Goal: Information Seeking & Learning: Learn about a topic

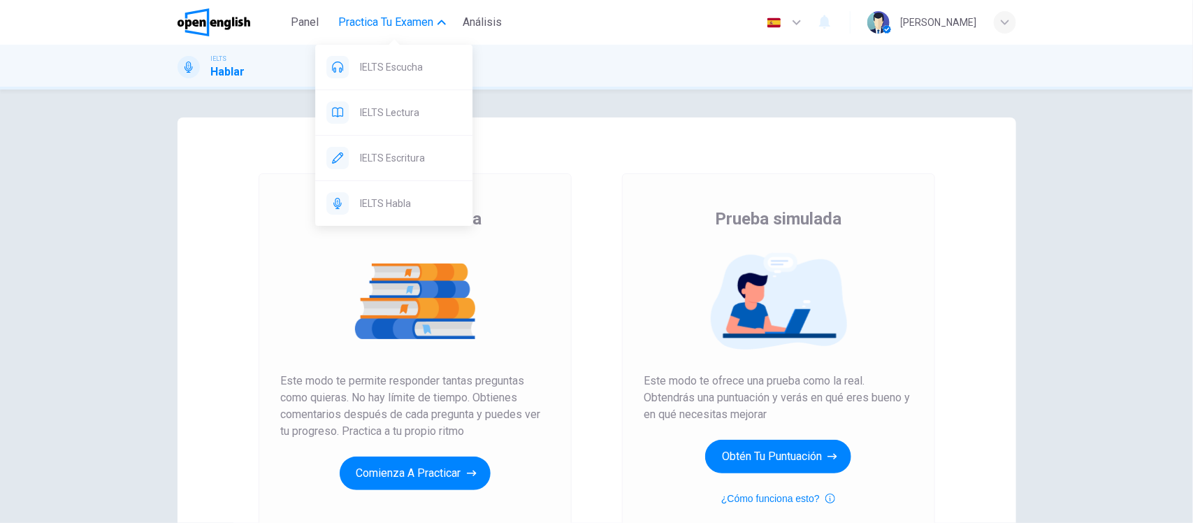
click at [445, 31] on button "Practica tu examen" at bounding box center [392, 22] width 119 height 25
click at [393, 29] on span "Practica tu examen" at bounding box center [385, 22] width 95 height 17
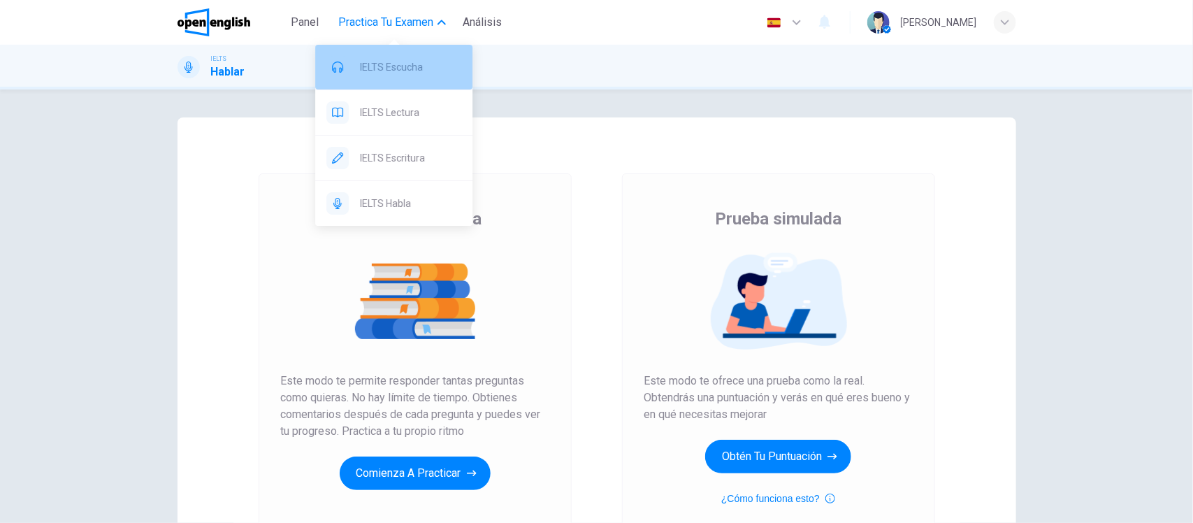
click at [386, 74] on span "IELTS Escucha" at bounding box center [410, 67] width 101 height 17
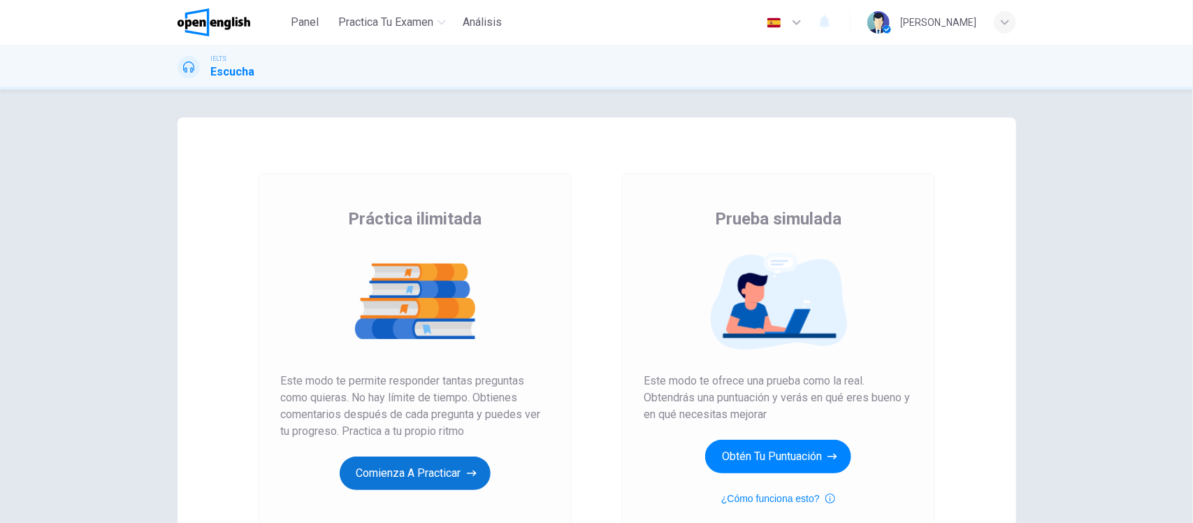
click at [401, 479] on button "Comienza a practicar" at bounding box center [415, 474] width 151 height 34
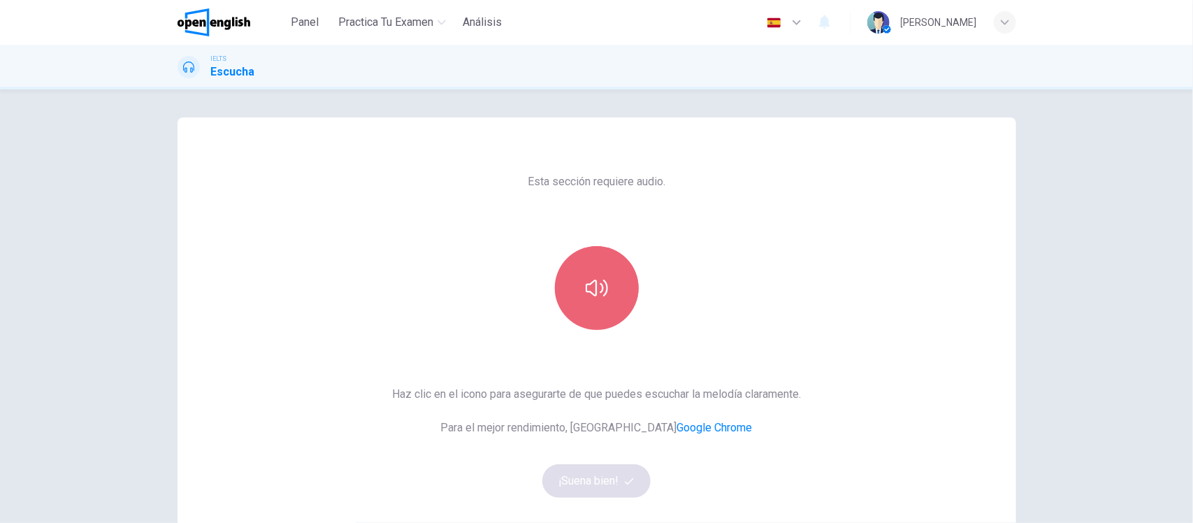
click at [588, 285] on icon "button" at bounding box center [597, 288] width 22 height 22
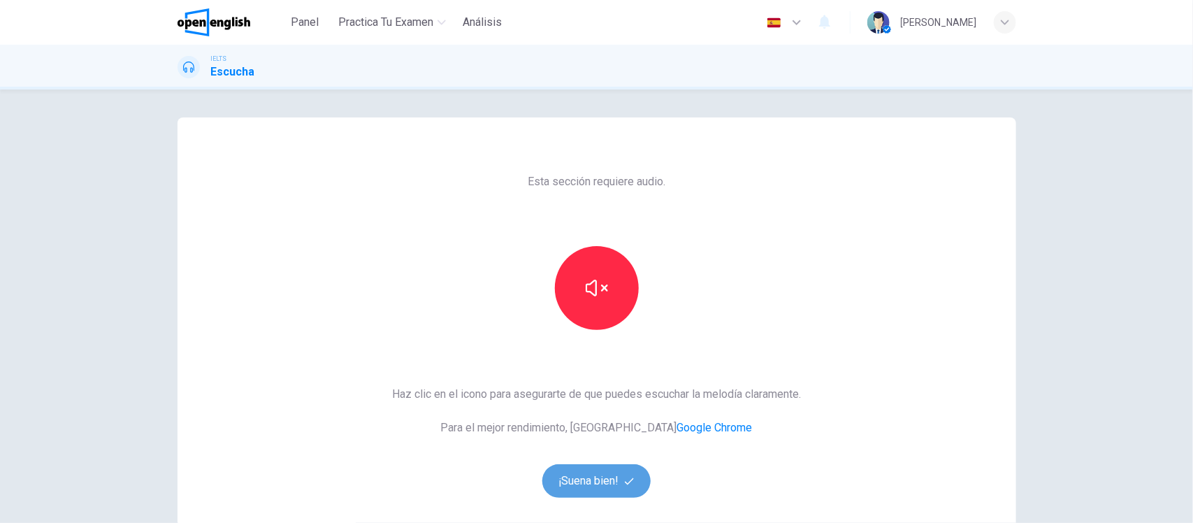
click at [595, 493] on button "¡Suena bien!" at bounding box center [597, 481] width 109 height 34
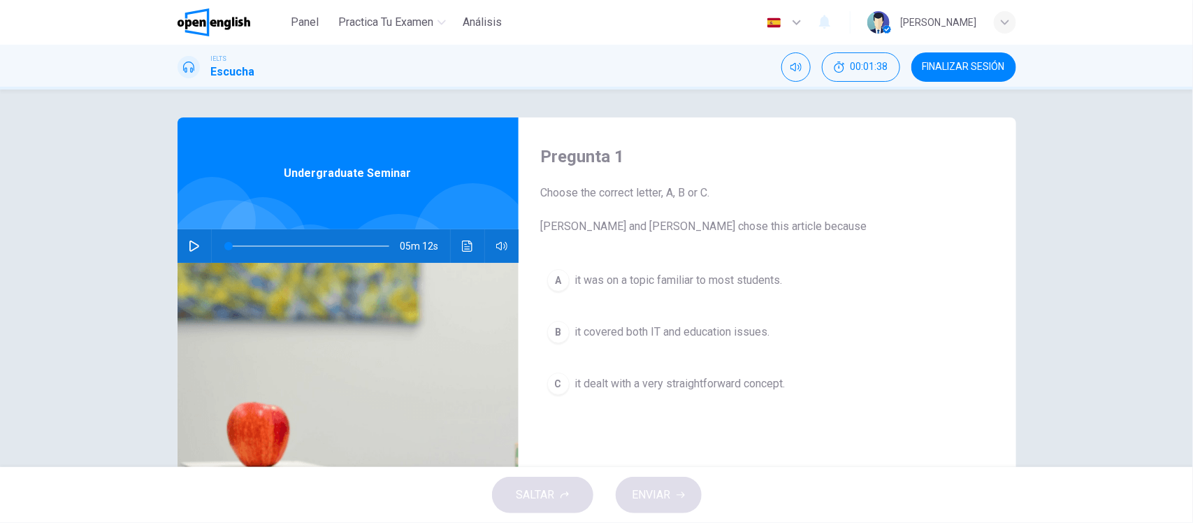
click at [50, 165] on div "Pregunta 1 Choose the correct letter, A, B or C. [PERSON_NAME] and [PERSON_NAME…" at bounding box center [596, 278] width 1193 height 378
click at [190, 243] on icon "button" at bounding box center [194, 246] width 10 height 11
click at [190, 243] on icon "button" at bounding box center [194, 246] width 11 height 11
click at [229, 240] on span at bounding box center [309, 246] width 161 height 20
click at [189, 243] on icon "button" at bounding box center [194, 246] width 10 height 11
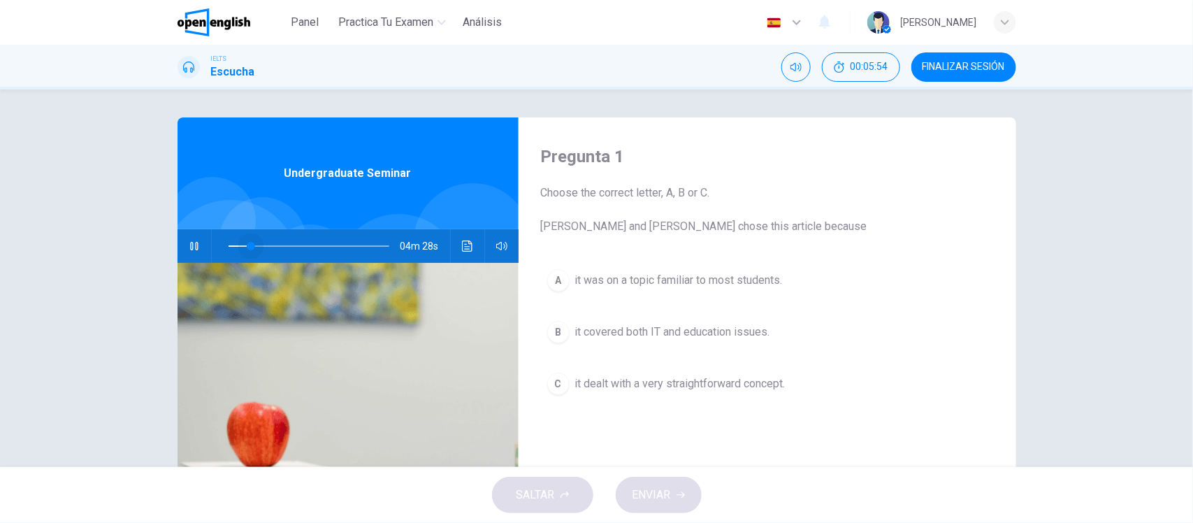
click at [247, 243] on span at bounding box center [251, 246] width 8 height 8
click at [585, 267] on button "A it was on a topic familiar to most students." at bounding box center [767, 280] width 453 height 35
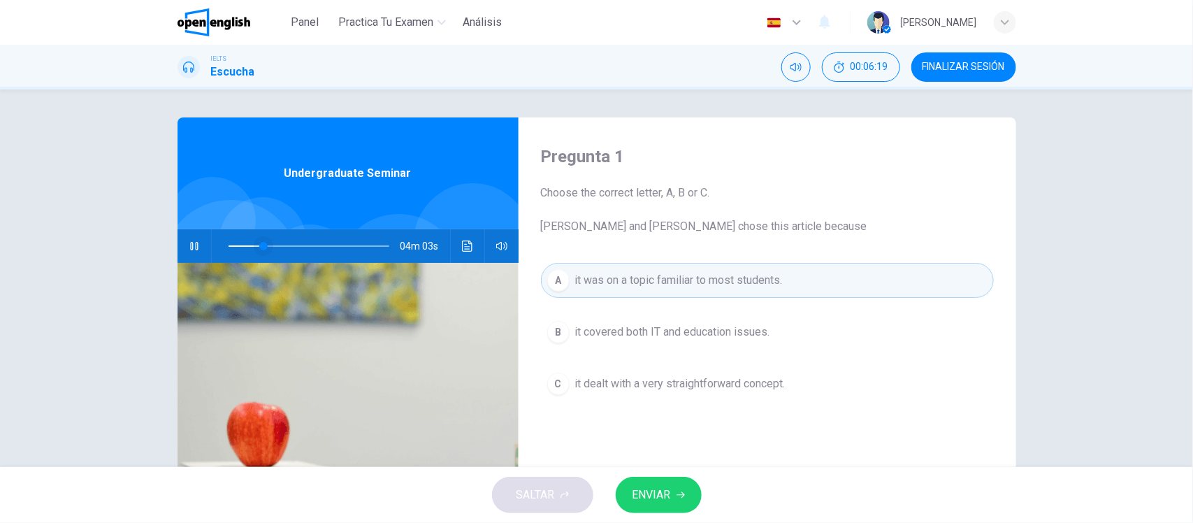
click at [259, 245] on span at bounding box center [263, 246] width 8 height 8
click at [666, 491] on span "ENVIAR" at bounding box center [652, 495] width 38 height 20
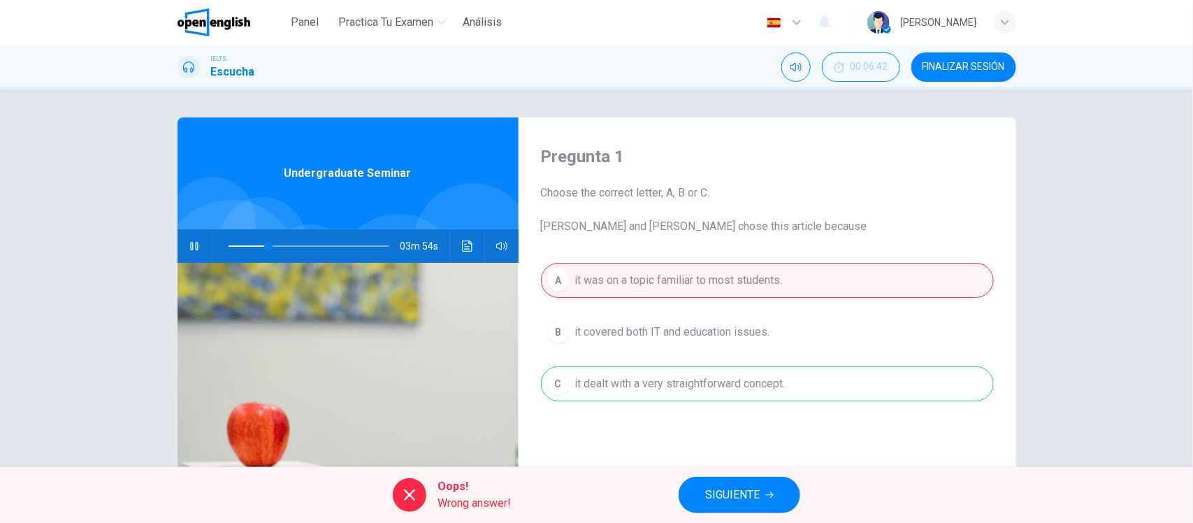
click at [189, 243] on icon "button" at bounding box center [194, 246] width 11 height 11
click at [462, 243] on icon "Haz clic para ver la transcripción del audio" at bounding box center [467, 246] width 11 height 11
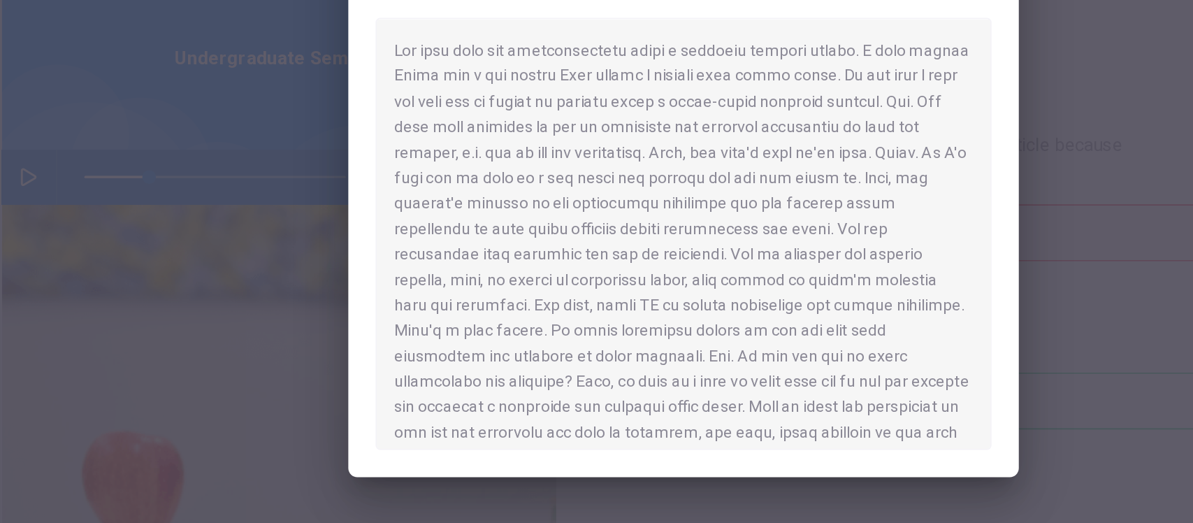
click at [541, 335] on div at bounding box center [597, 281] width 379 height 266
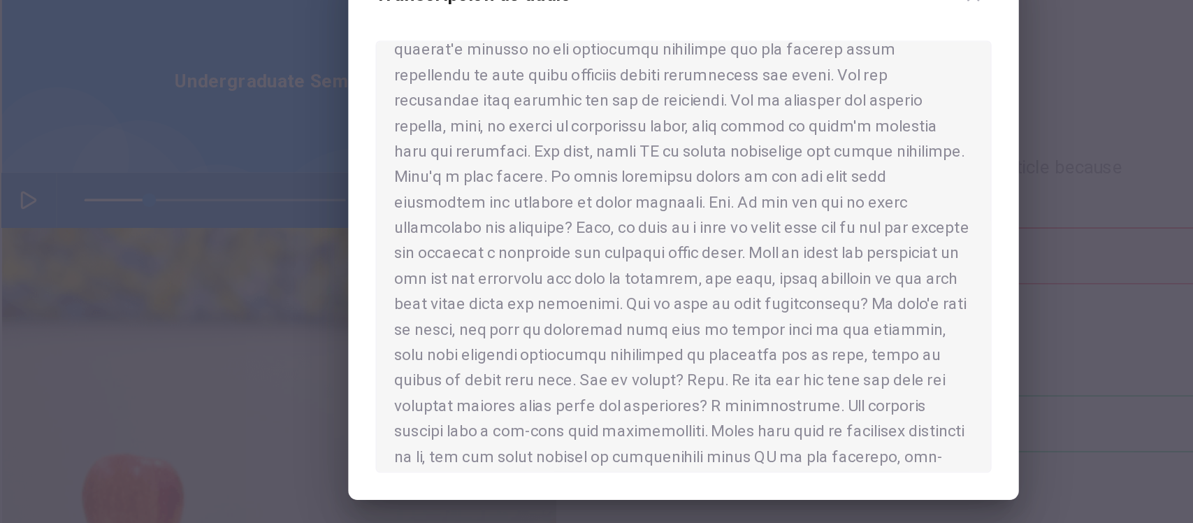
scroll to position [119, 0]
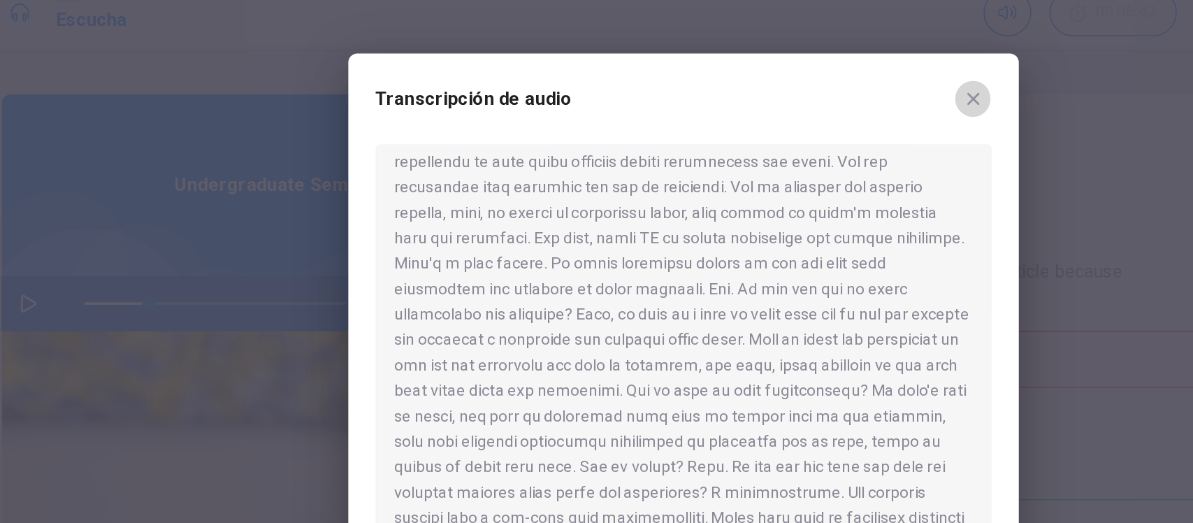
click at [775, 117] on icon "button" at bounding box center [775, 120] width 11 height 11
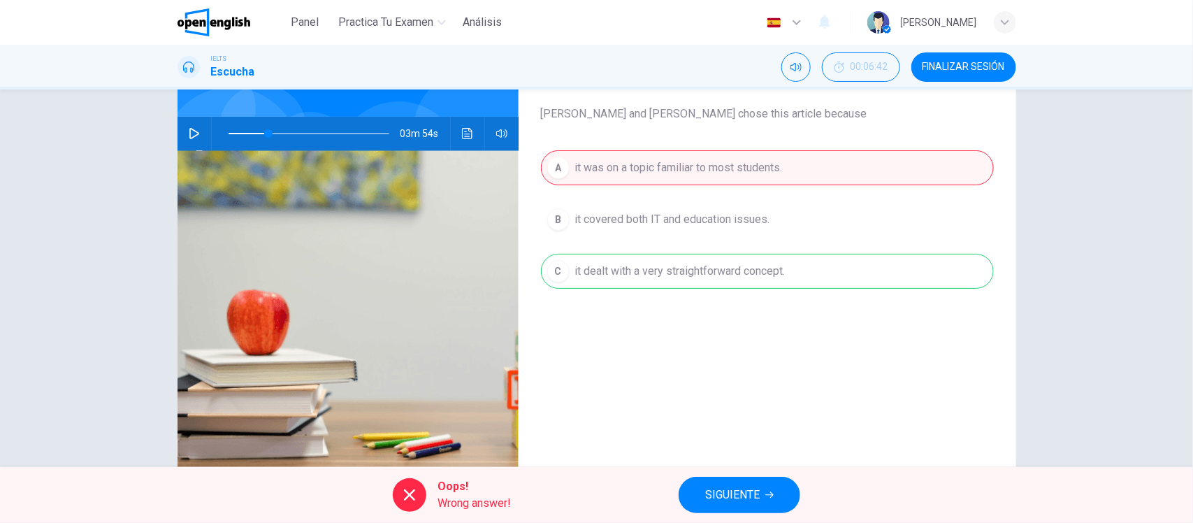
scroll to position [106, 0]
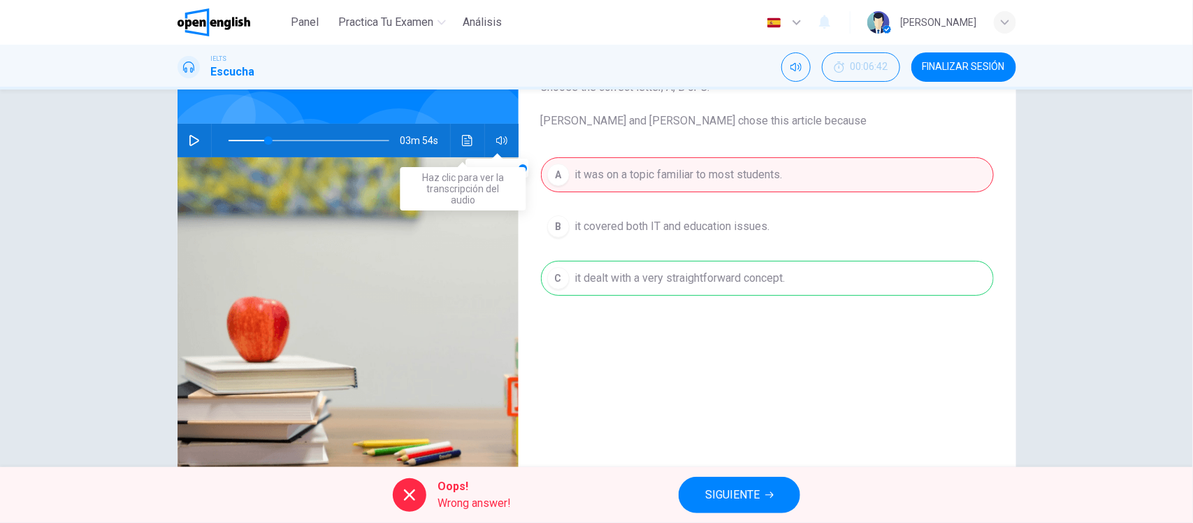
click at [462, 142] on icon "Haz clic para ver la transcripción del audio" at bounding box center [467, 140] width 11 height 11
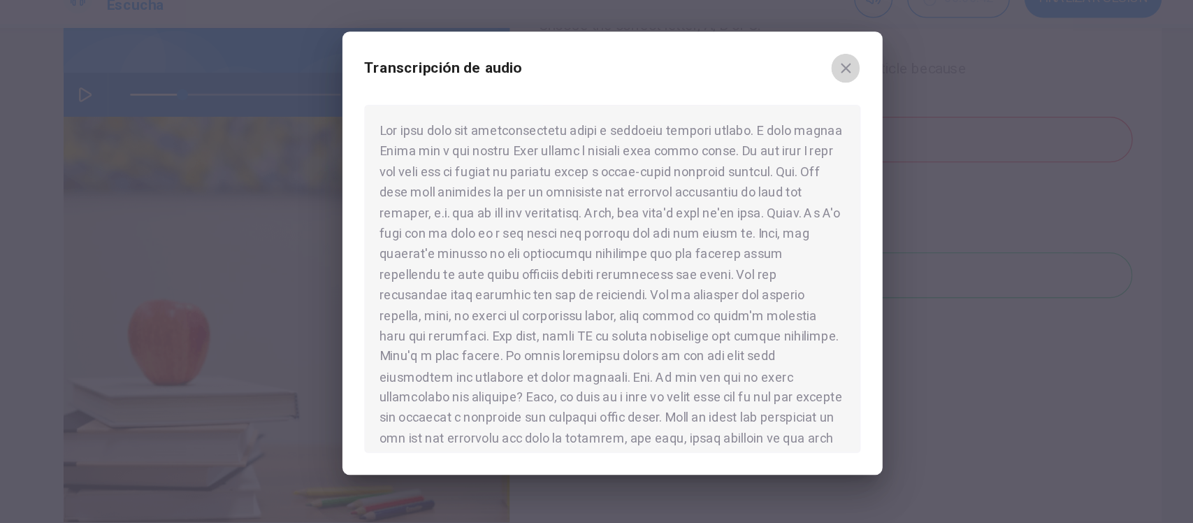
click at [777, 124] on icon "button" at bounding box center [775, 120] width 11 height 11
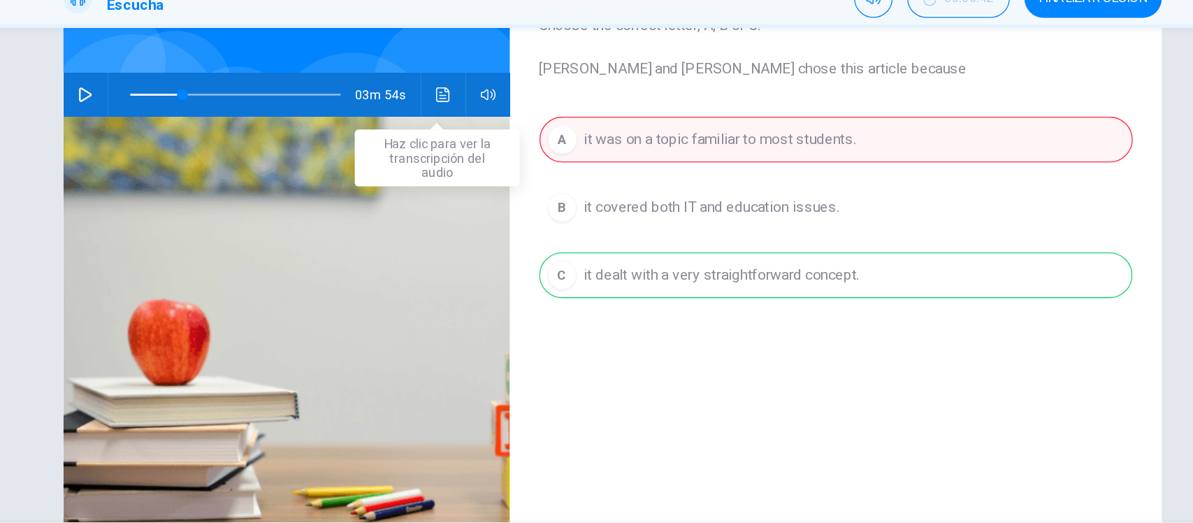
click at [464, 138] on icon "Haz clic para ver la transcripción del audio" at bounding box center [467, 140] width 10 height 11
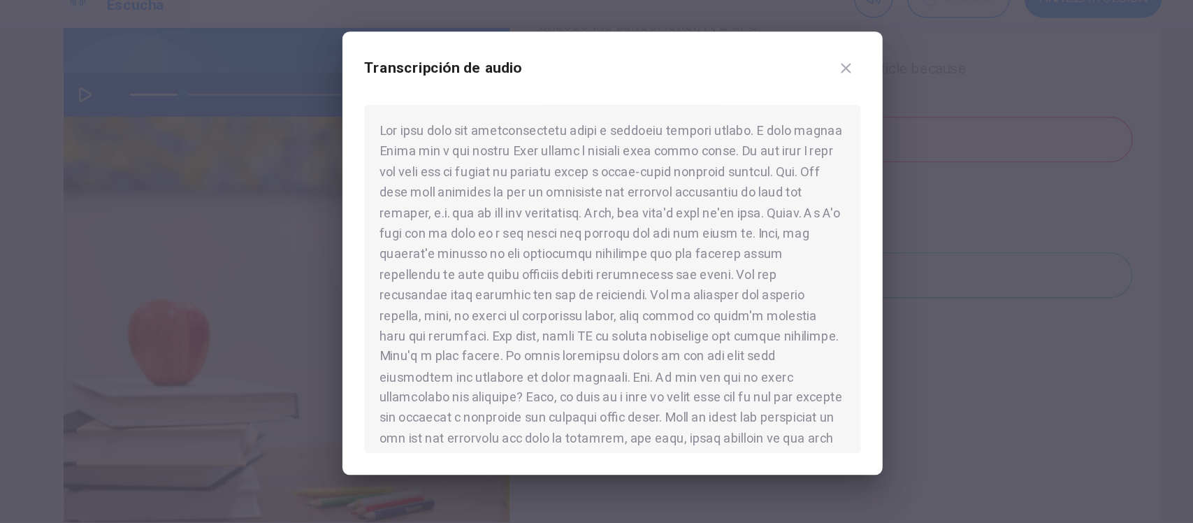
click at [777, 117] on icon "button" at bounding box center [775, 120] width 11 height 11
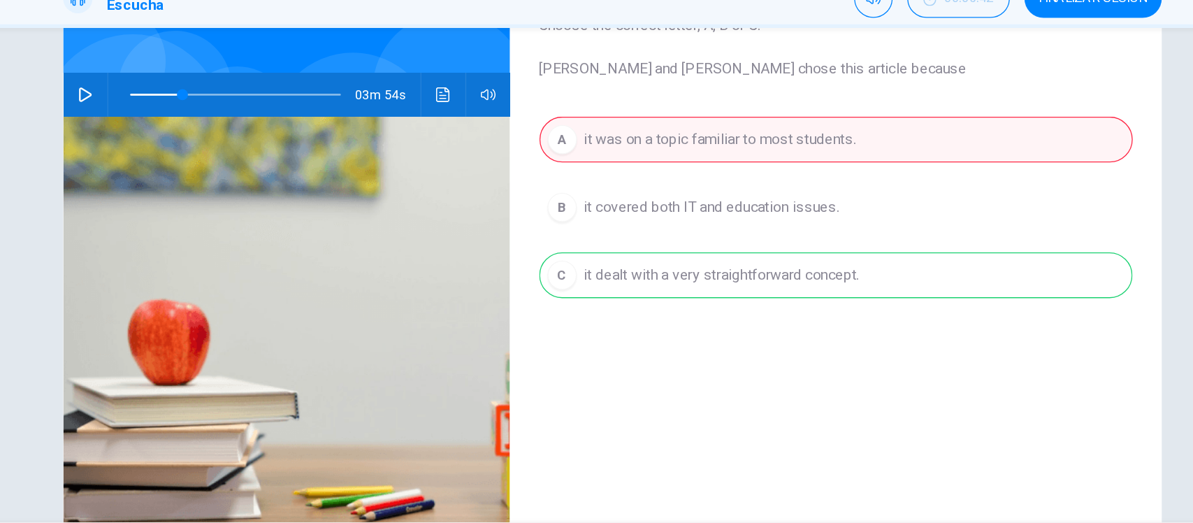
scroll to position [163, 0]
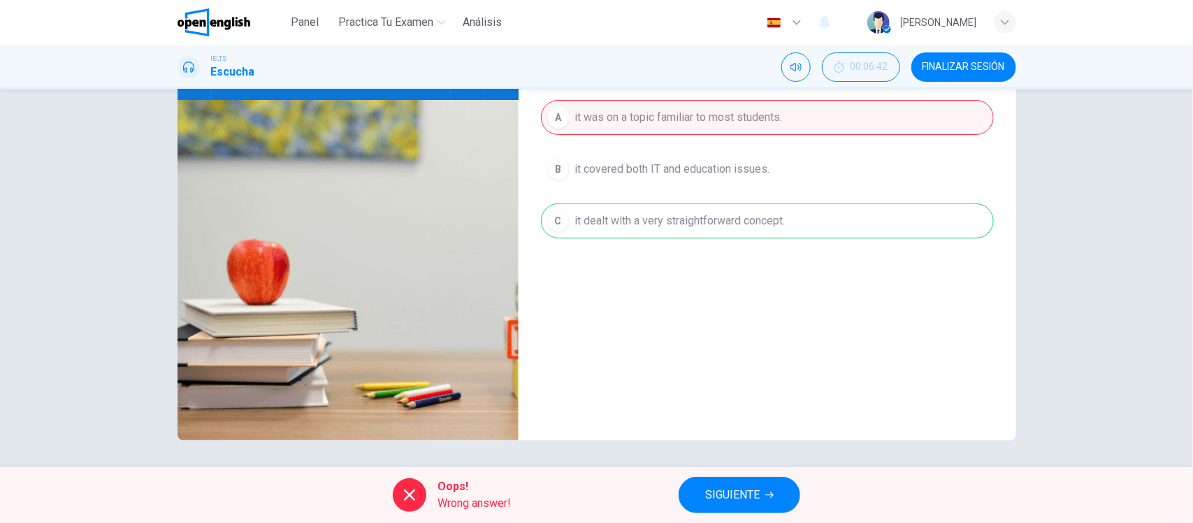
click at [729, 487] on span "SIGUIENTE" at bounding box center [732, 495] width 55 height 20
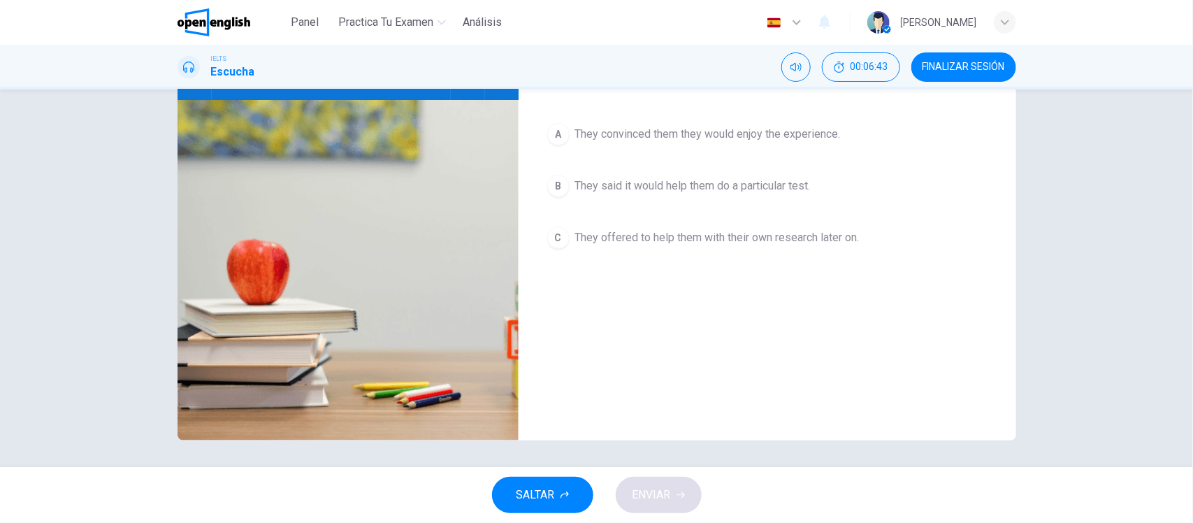
scroll to position [0, 0]
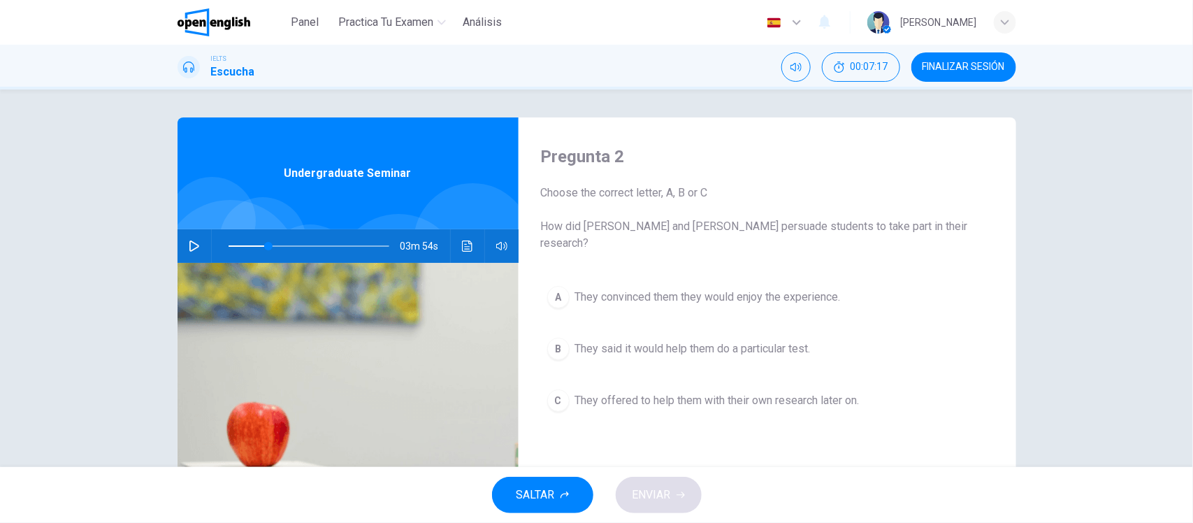
click at [183, 245] on button "button" at bounding box center [194, 246] width 22 height 34
click at [189, 242] on icon "button" at bounding box center [194, 246] width 11 height 11
click at [268, 245] on span at bounding box center [272, 246] width 8 height 8
click at [191, 248] on icon "button" at bounding box center [194, 246] width 10 height 11
click at [258, 242] on span at bounding box center [262, 246] width 8 height 8
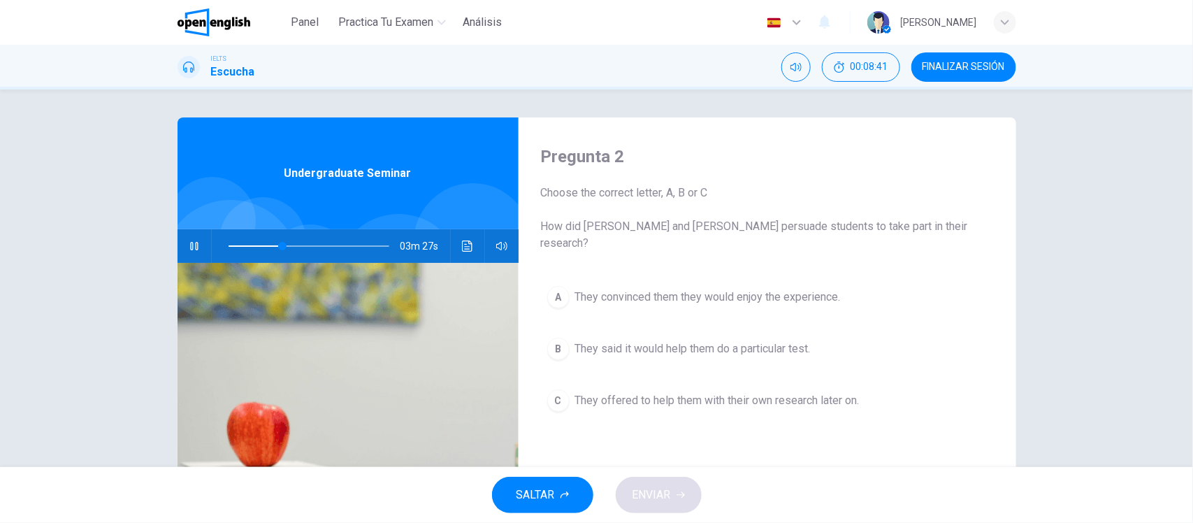
click at [187, 238] on button "button" at bounding box center [194, 246] width 22 height 34
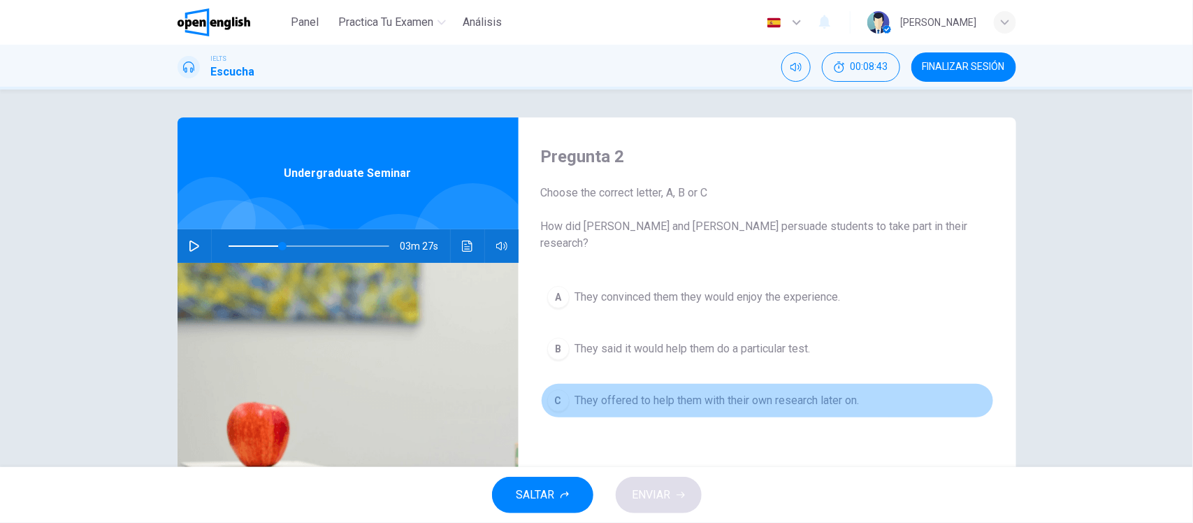
click at [740, 392] on span "They offered to help them with their own research later on." at bounding box center [717, 400] width 285 height 17
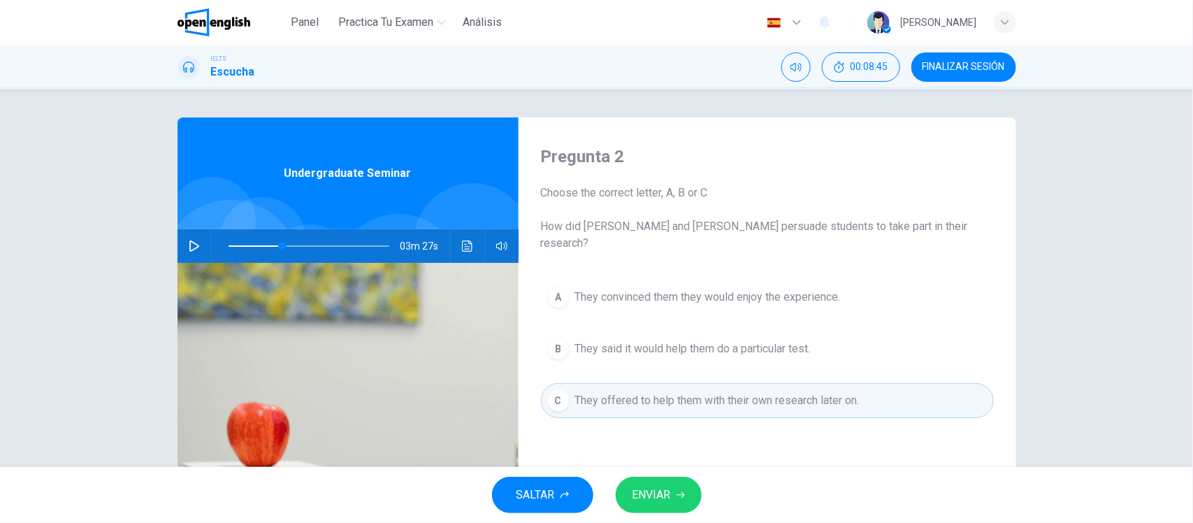
click at [659, 487] on span "ENVIAR" at bounding box center [652, 495] width 38 height 20
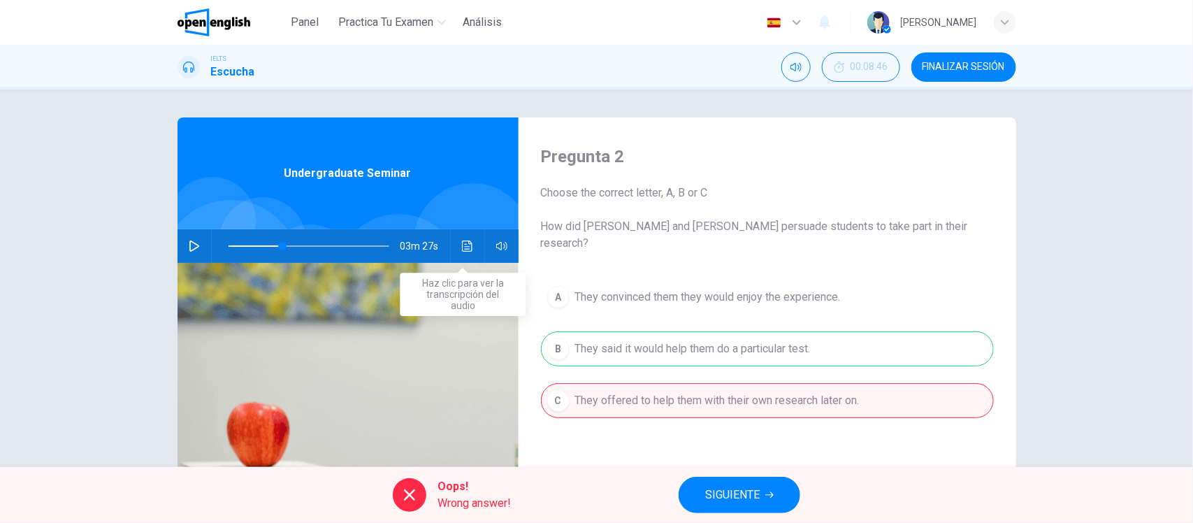
click at [463, 243] on icon "Haz clic para ver la transcripción del audio" at bounding box center [467, 246] width 11 height 11
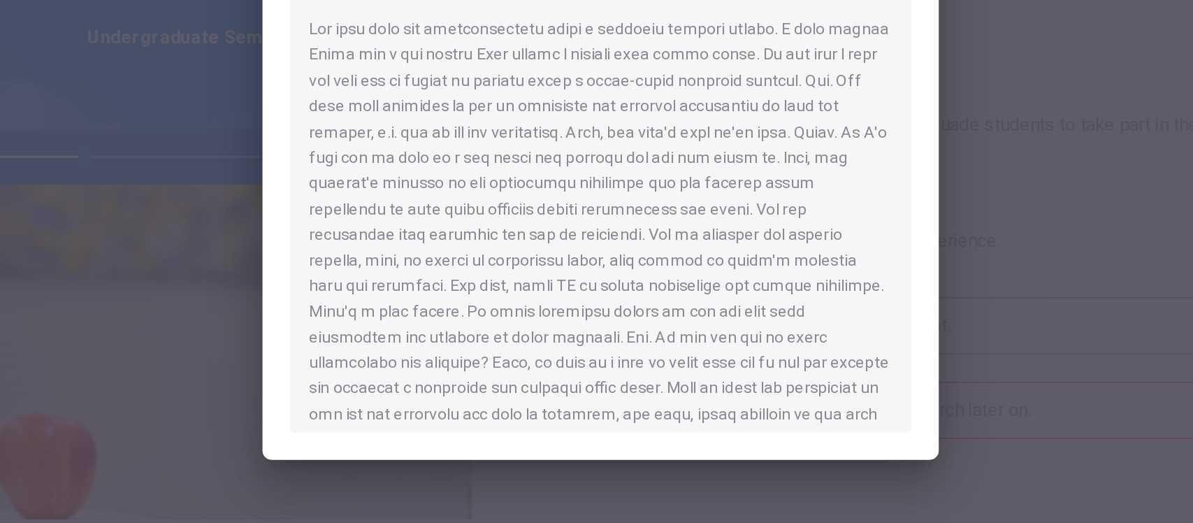
click at [494, 350] on div at bounding box center [597, 281] width 379 height 266
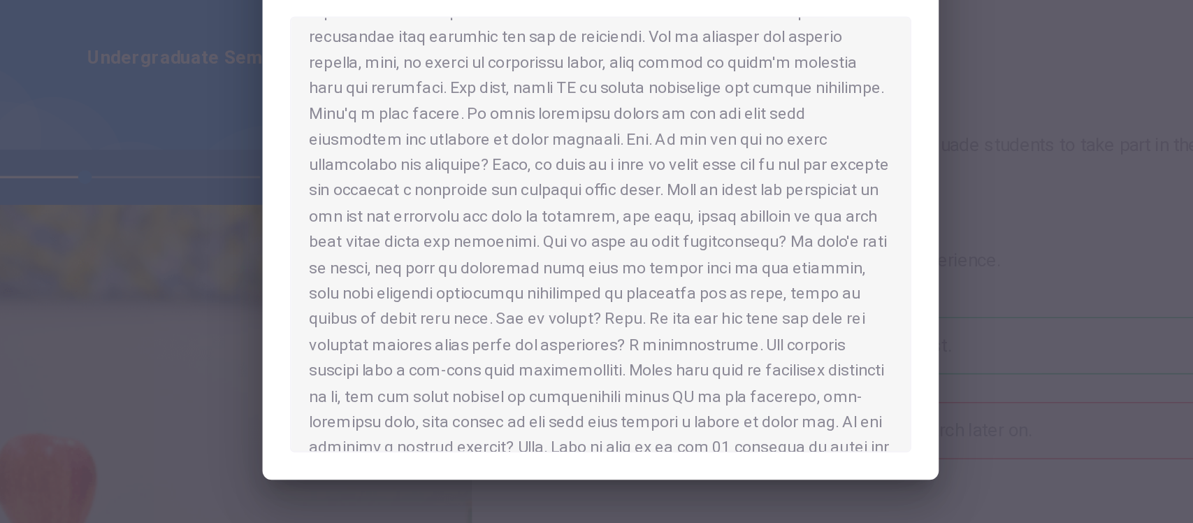
scroll to position [141, 0]
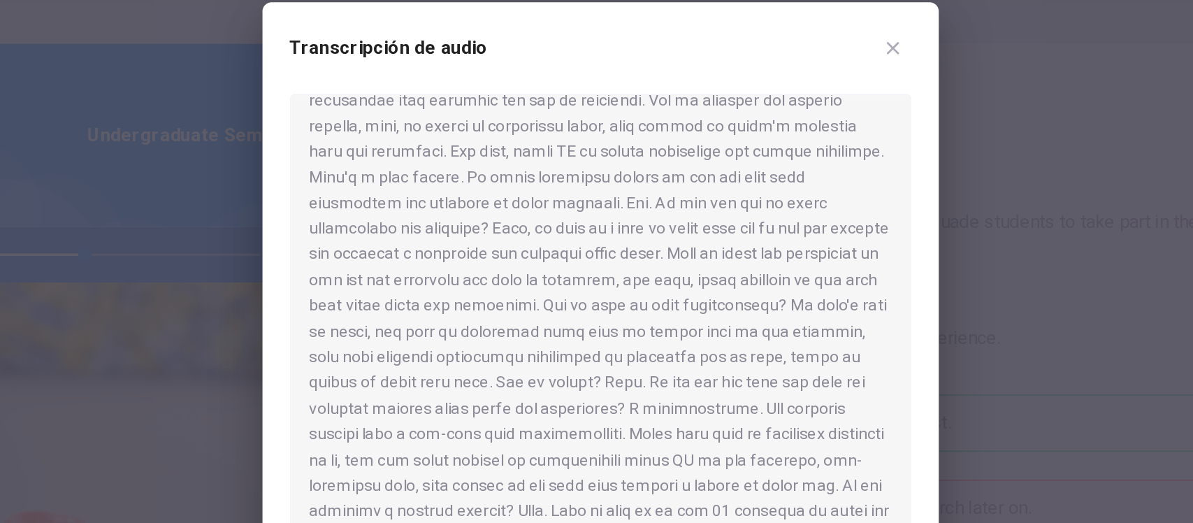
click at [770, 118] on icon "button" at bounding box center [775, 120] width 11 height 11
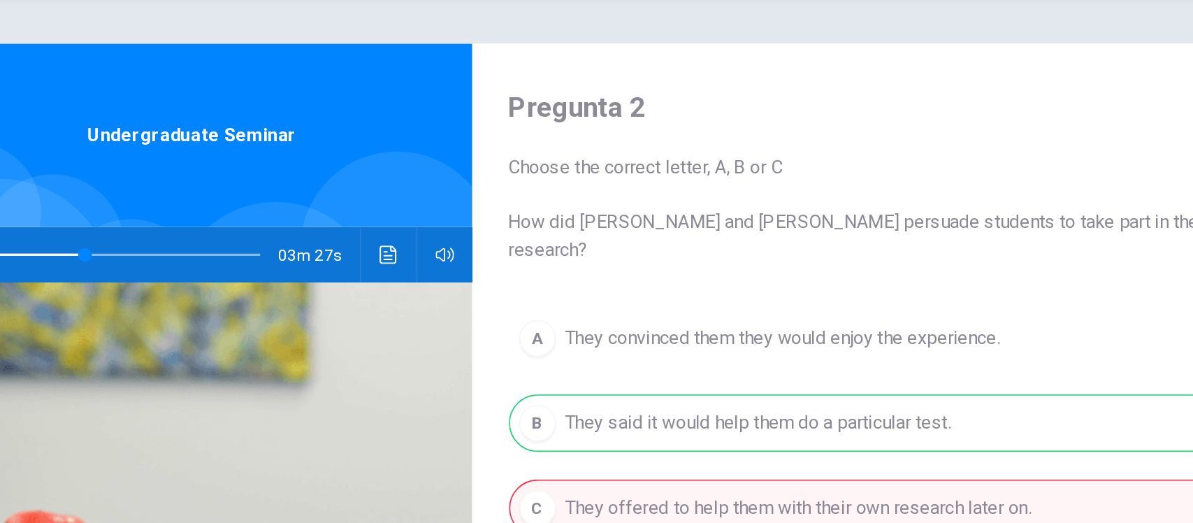
scroll to position [8, 0]
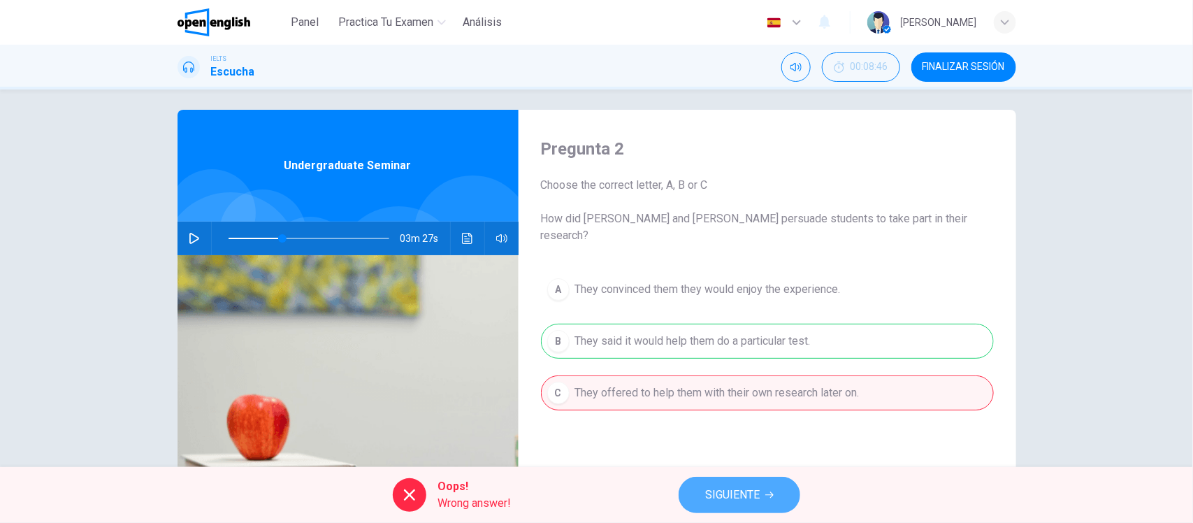
click at [742, 495] on span "SIGUIENTE" at bounding box center [732, 495] width 55 height 20
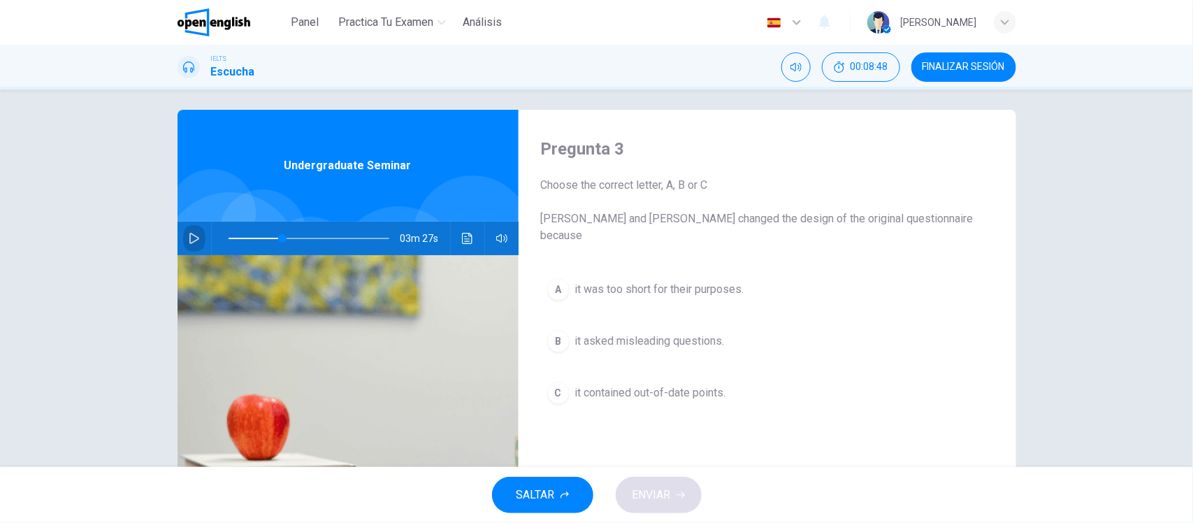
click at [191, 241] on icon "button" at bounding box center [194, 238] width 11 height 11
click at [191, 241] on icon "button" at bounding box center [194, 238] width 8 height 8
click at [191, 241] on icon "button" at bounding box center [194, 238] width 11 height 11
click at [191, 241] on icon "button" at bounding box center [194, 238] width 8 height 8
click at [269, 236] on span at bounding box center [309, 239] width 161 height 20
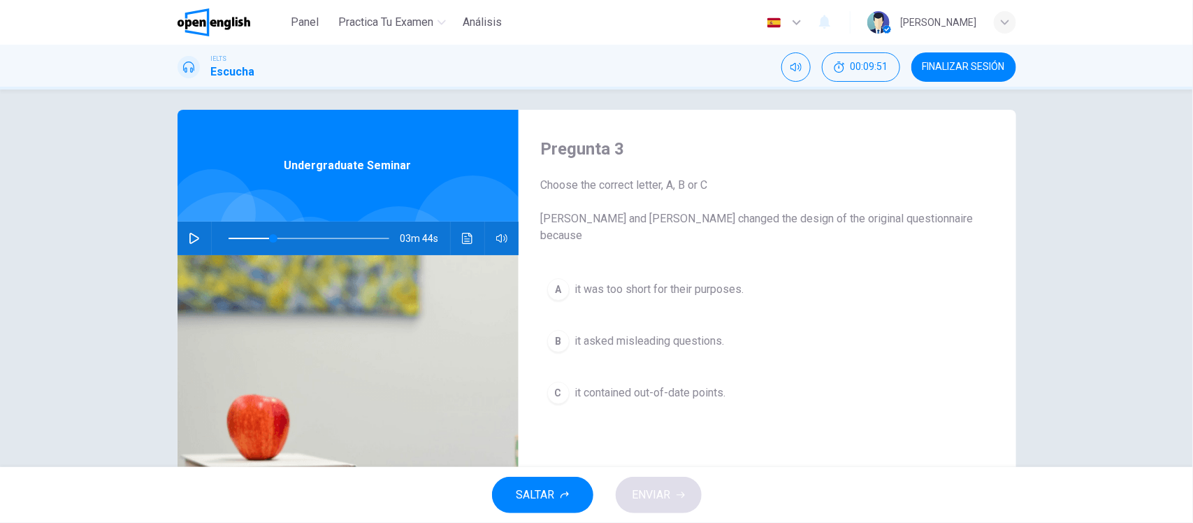
click at [189, 233] on icon "button" at bounding box center [194, 238] width 11 height 11
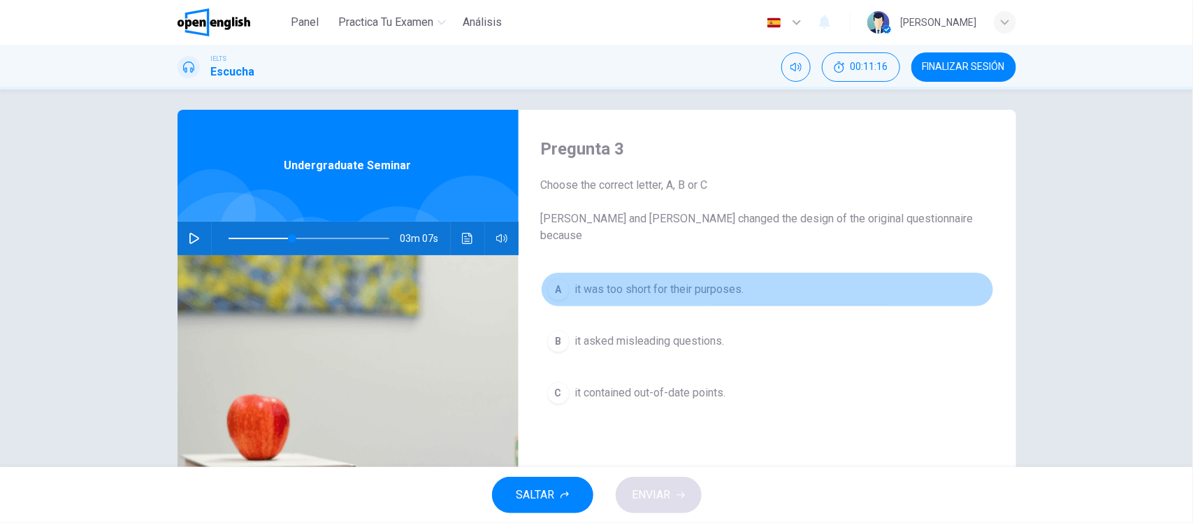
click at [917, 289] on button "A it was too short for their purposes." at bounding box center [767, 289] width 453 height 35
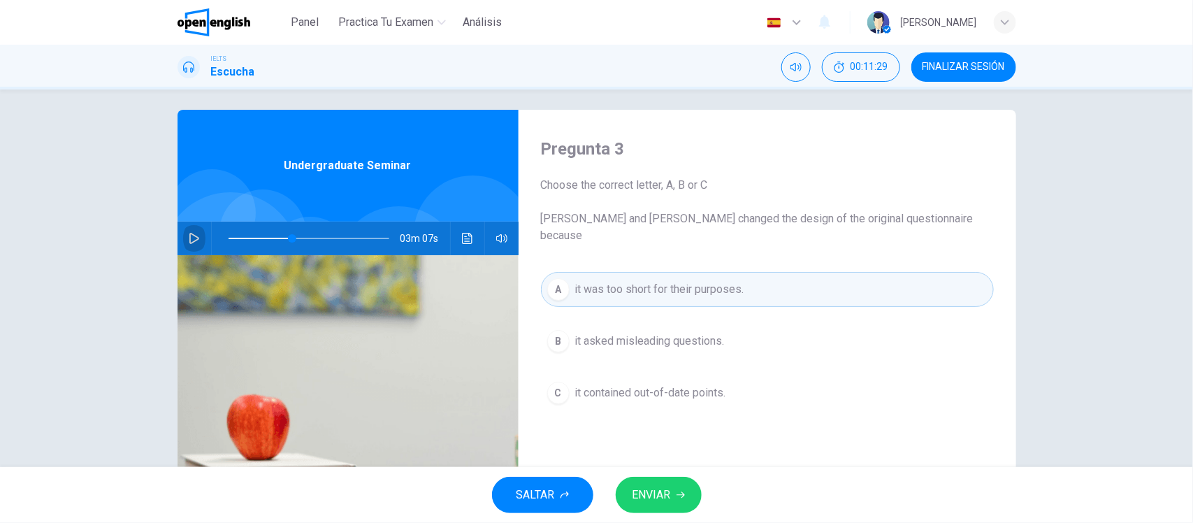
click at [185, 231] on button "button" at bounding box center [194, 239] width 22 height 34
click at [280, 238] on span at bounding box center [284, 238] width 8 height 8
click at [293, 238] on span at bounding box center [297, 238] width 8 height 8
click at [271, 238] on span at bounding box center [275, 238] width 8 height 8
click at [189, 236] on icon "button" at bounding box center [194, 238] width 11 height 11
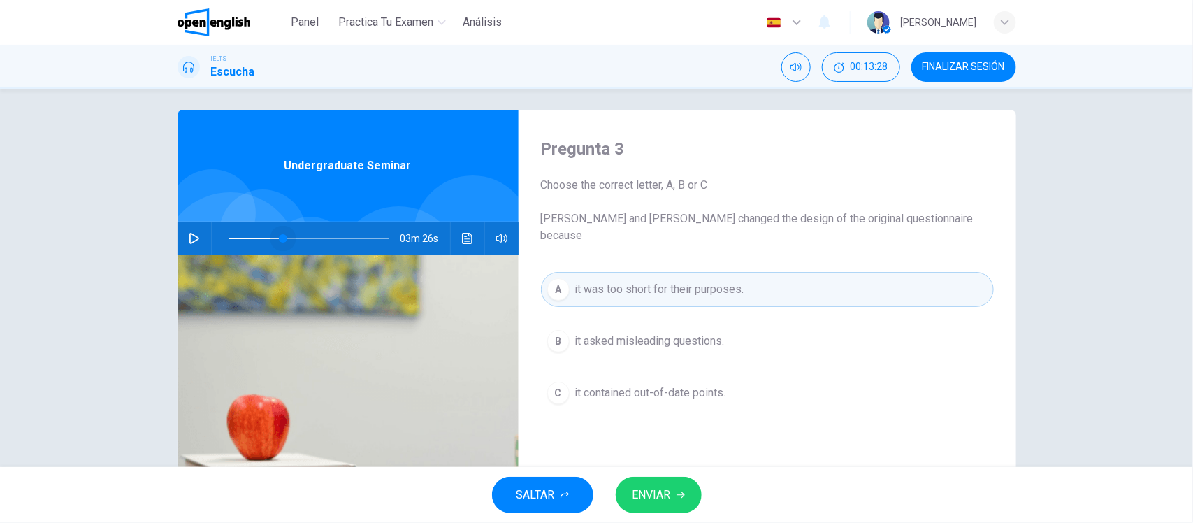
click at [278, 235] on span at bounding box center [309, 239] width 161 height 20
click at [189, 239] on icon "button" at bounding box center [194, 238] width 11 height 11
click at [190, 239] on icon "button" at bounding box center [194, 238] width 8 height 8
click at [588, 385] on span "it contained out-of-date points." at bounding box center [650, 393] width 151 height 17
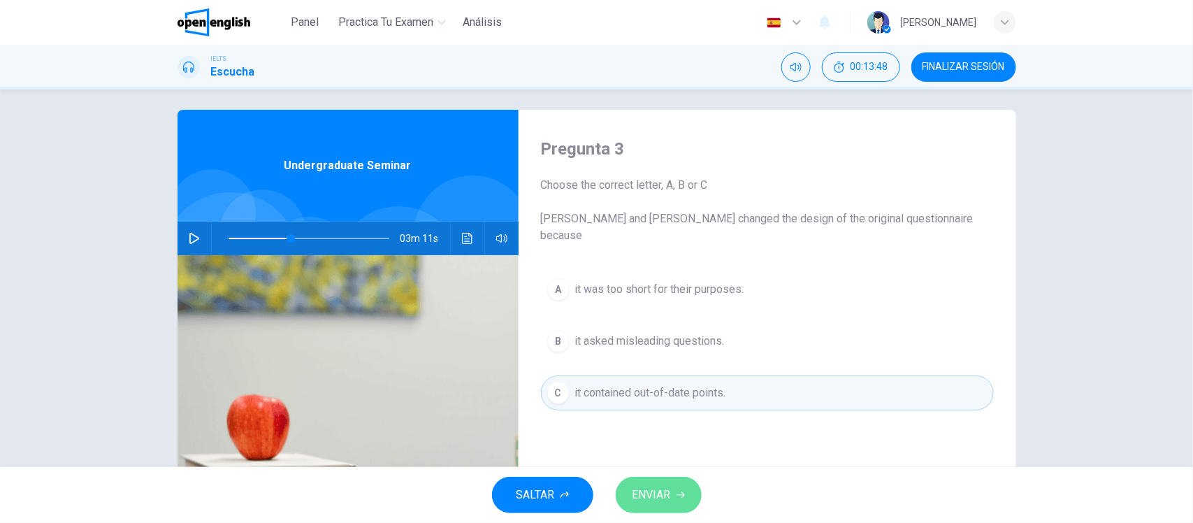
click at [675, 494] on button "ENVIAR" at bounding box center [659, 495] width 86 height 36
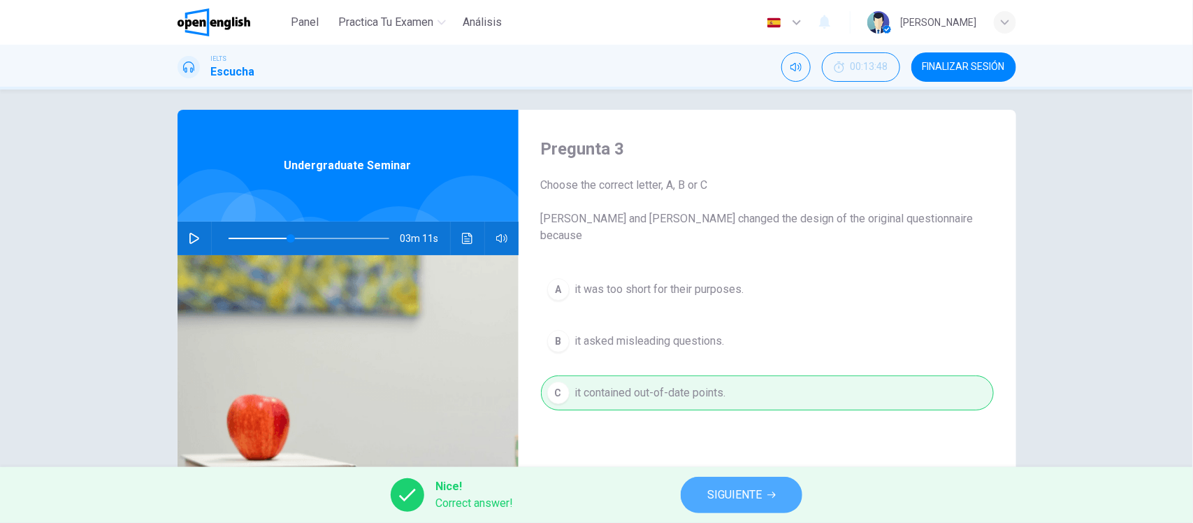
click at [742, 484] on button "SIGUIENTE" at bounding box center [742, 495] width 122 height 36
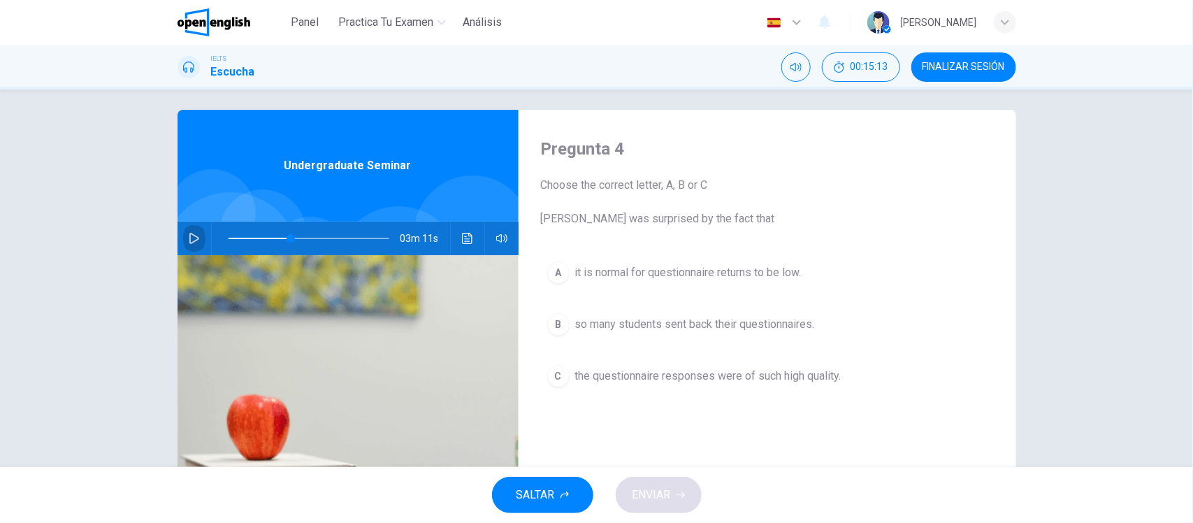
click at [189, 240] on icon "button" at bounding box center [194, 238] width 11 height 11
click at [278, 238] on span at bounding box center [309, 239] width 161 height 20
click at [280, 238] on span at bounding box center [309, 239] width 161 height 20
click at [199, 238] on button "button" at bounding box center [194, 239] width 22 height 34
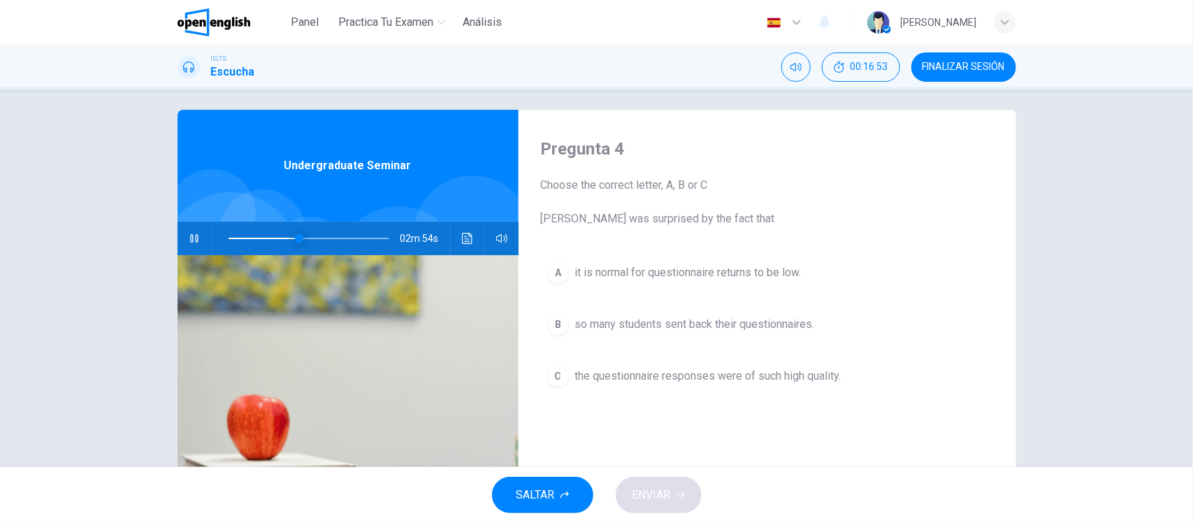
click at [295, 238] on span at bounding box center [299, 238] width 8 height 8
click at [294, 238] on span at bounding box center [298, 238] width 8 height 8
click at [294, 239] on span at bounding box center [297, 238] width 8 height 8
click at [290, 239] on span at bounding box center [294, 238] width 8 height 8
click at [292, 242] on span at bounding box center [296, 238] width 8 height 8
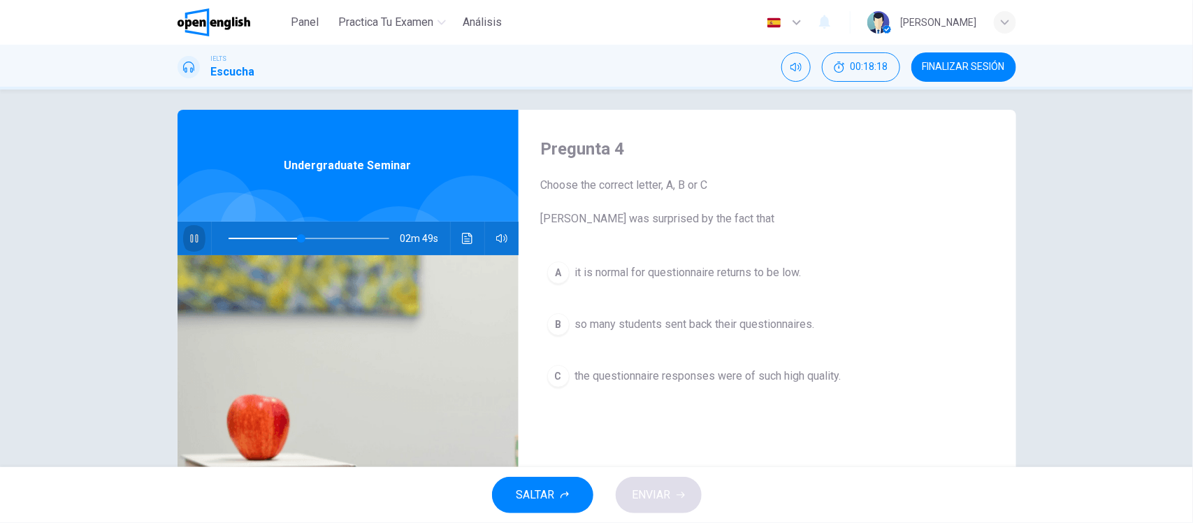
click at [189, 240] on icon "button" at bounding box center [194, 238] width 11 height 11
click at [194, 236] on icon "button" at bounding box center [194, 238] width 11 height 11
click at [299, 238] on span at bounding box center [303, 238] width 8 height 8
click at [289, 238] on span at bounding box center [293, 238] width 8 height 8
click at [193, 243] on icon "button" at bounding box center [194, 238] width 11 height 11
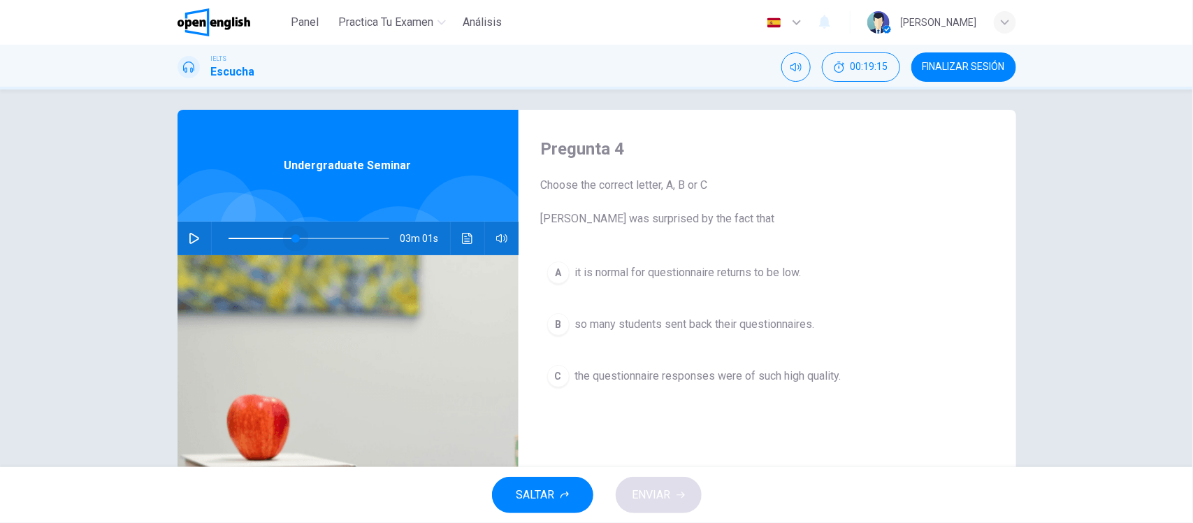
click at [292, 240] on span at bounding box center [296, 238] width 8 height 8
click at [189, 236] on icon "button" at bounding box center [194, 238] width 11 height 11
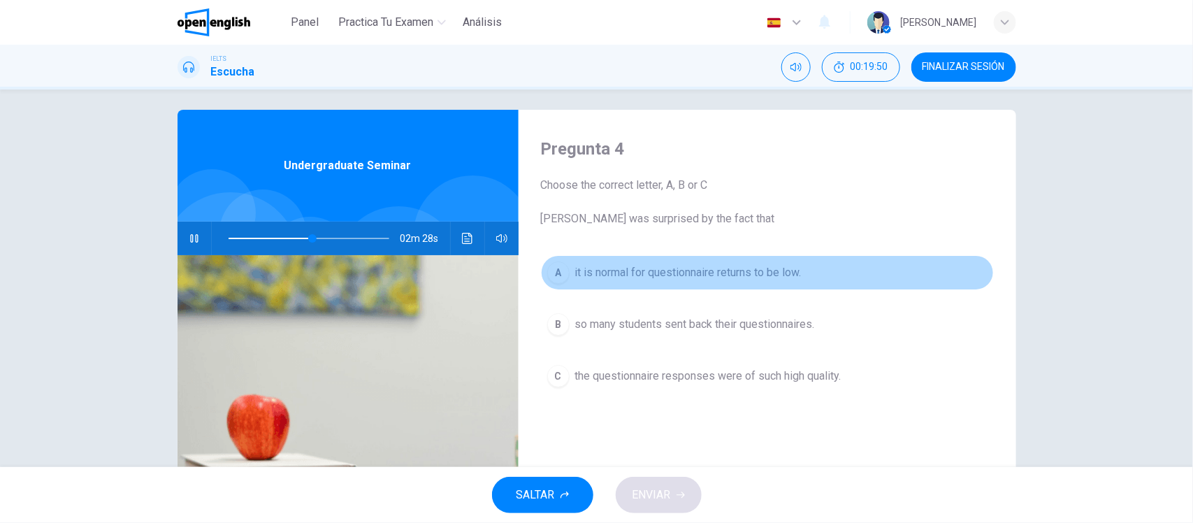
click at [620, 264] on span "it is normal for questionnaire returns to be low." at bounding box center [688, 272] width 227 height 17
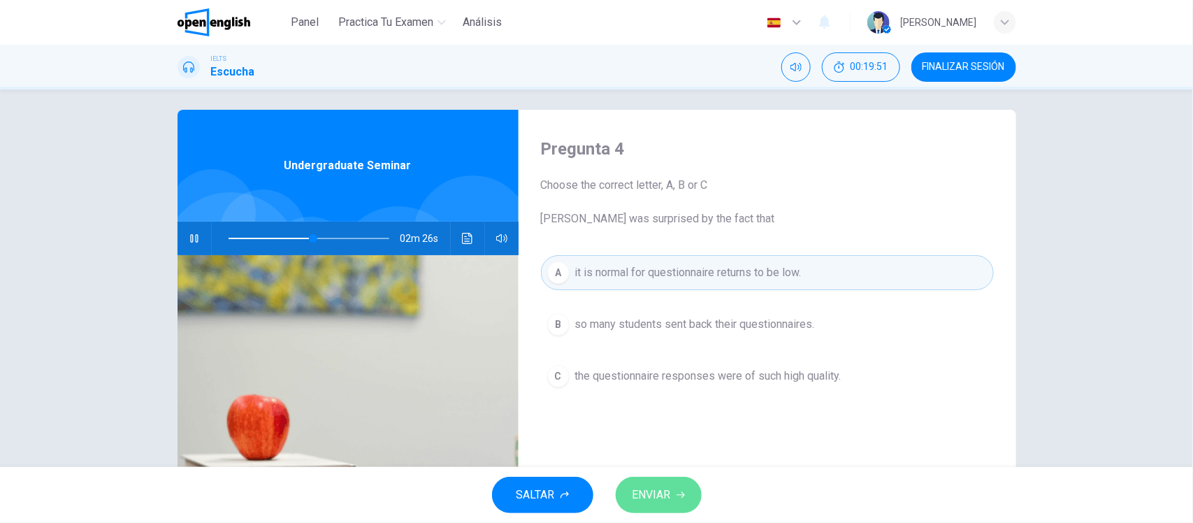
click at [664, 484] on button "ENVIAR" at bounding box center [659, 495] width 86 height 36
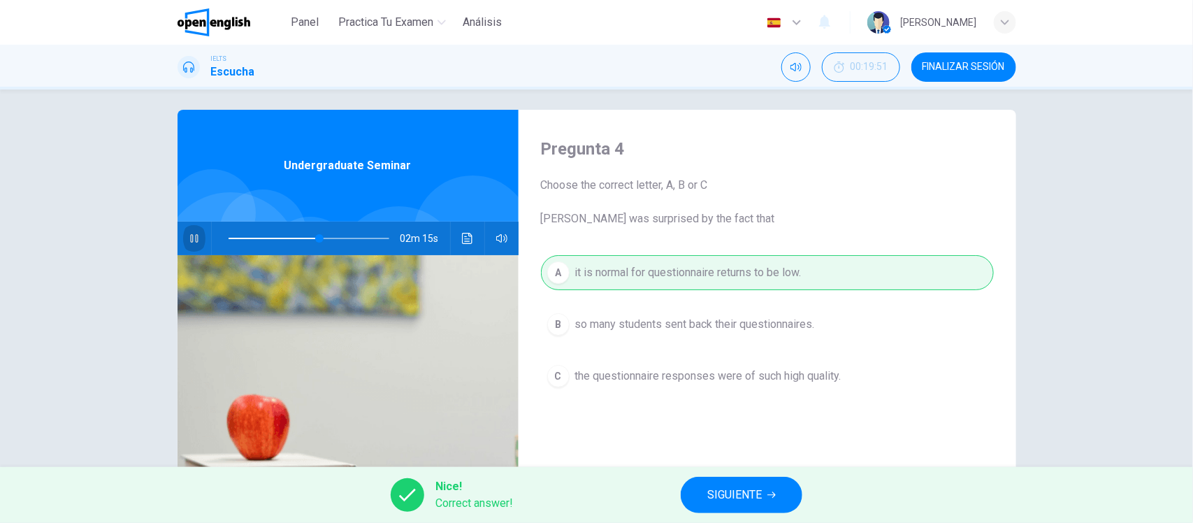
click at [189, 234] on icon "button" at bounding box center [194, 238] width 11 height 11
click at [466, 238] on icon "Haz clic para ver la transcripción del audio" at bounding box center [467, 238] width 11 height 11
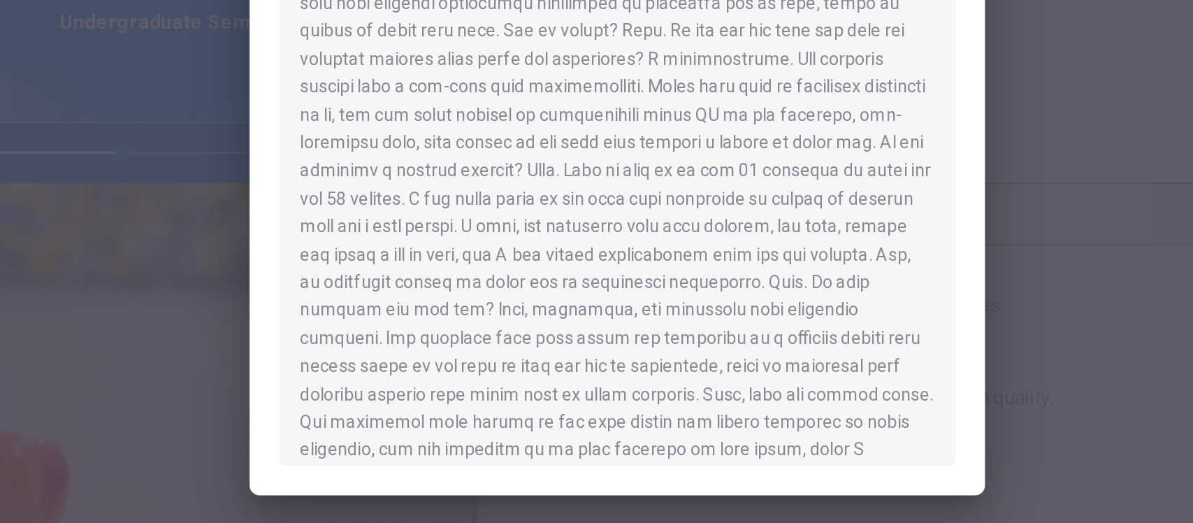
scroll to position [301, 0]
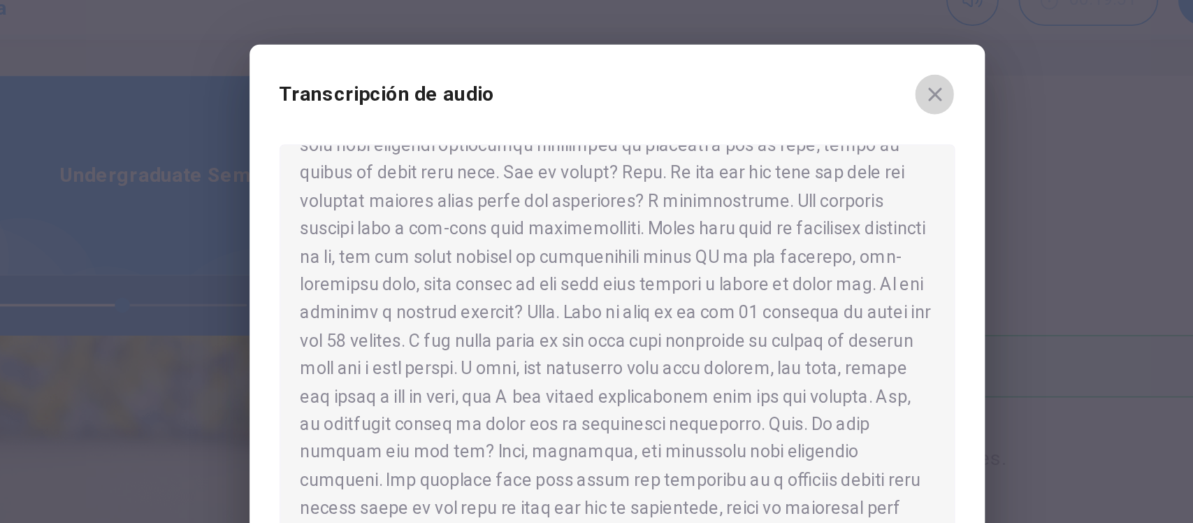
click at [770, 120] on icon "button" at bounding box center [775, 120] width 11 height 11
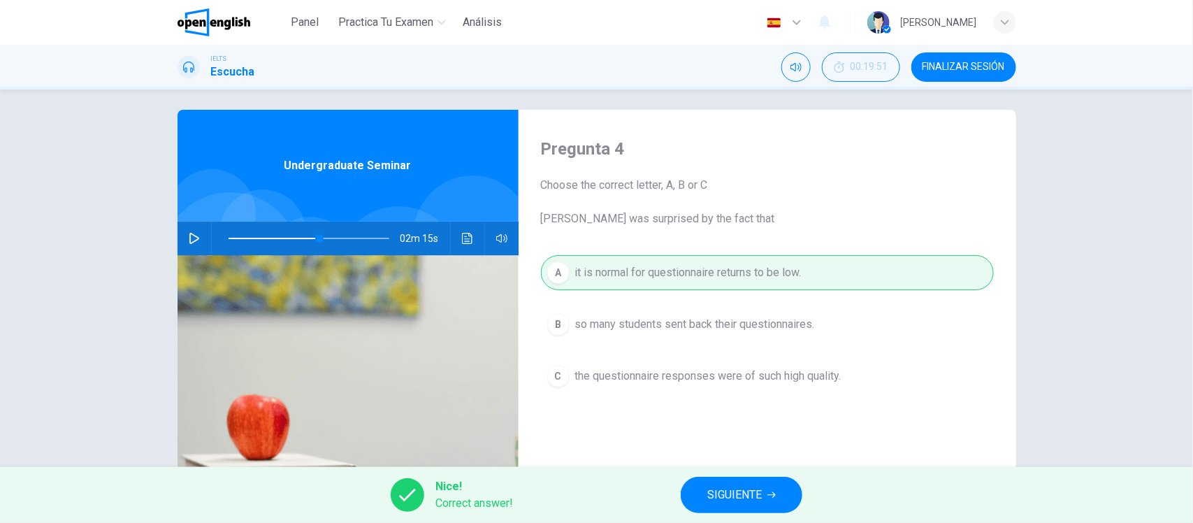
scroll to position [96, 0]
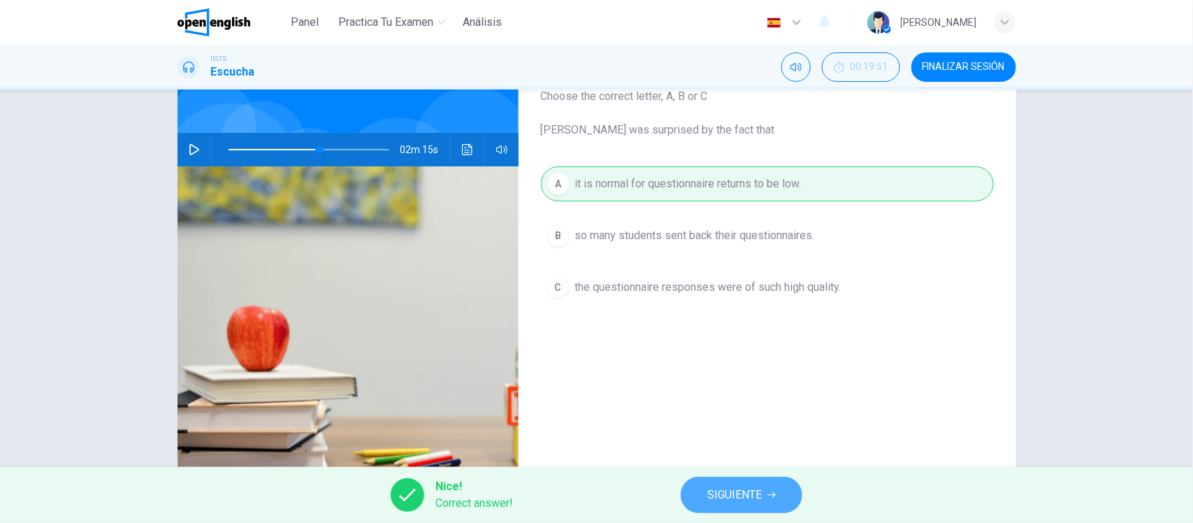
click at [740, 500] on span "SIGUIENTE" at bounding box center [735, 495] width 55 height 20
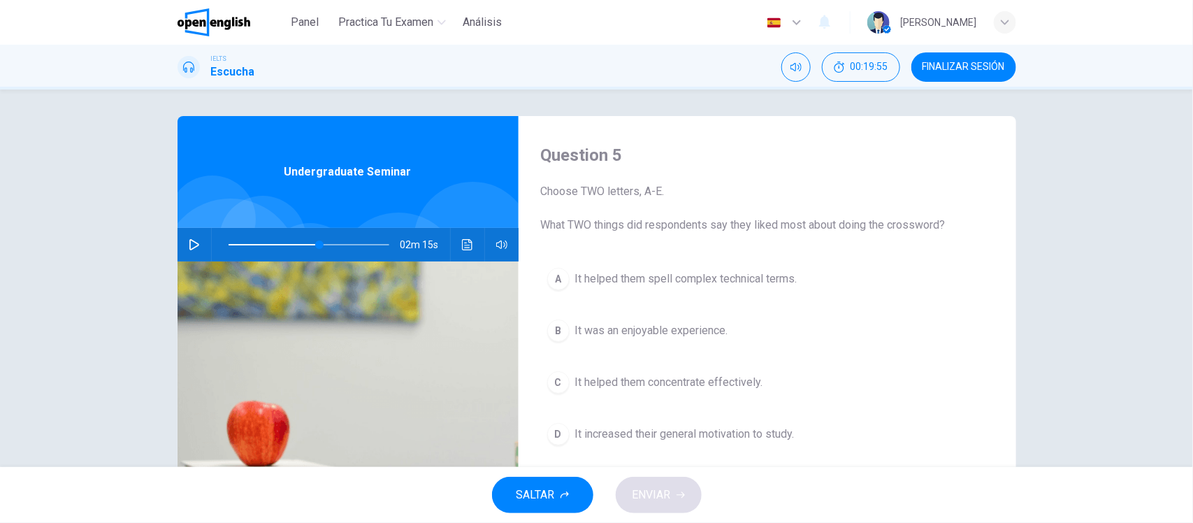
scroll to position [0, 0]
click at [191, 247] on icon "button" at bounding box center [194, 246] width 11 height 11
click at [190, 245] on icon "button" at bounding box center [194, 246] width 8 height 8
click at [138, 245] on div "Question 5 Choose TWO letters, A-E. What TWO things did respondents say they li…" at bounding box center [596, 278] width 1193 height 378
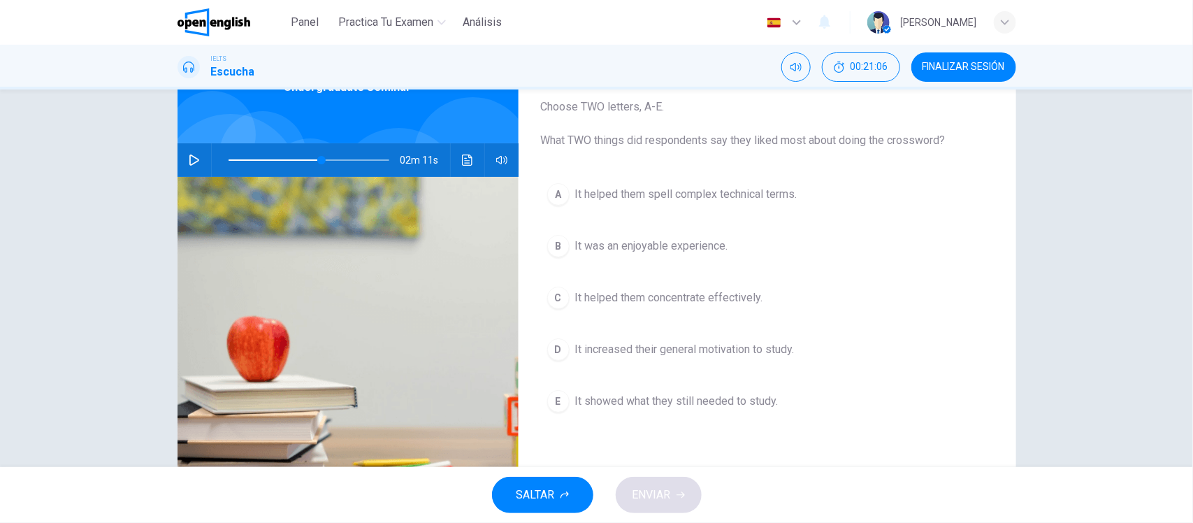
scroll to position [87, 0]
click at [189, 155] on icon "button" at bounding box center [194, 158] width 11 height 11
click at [306, 159] on span at bounding box center [310, 159] width 8 height 8
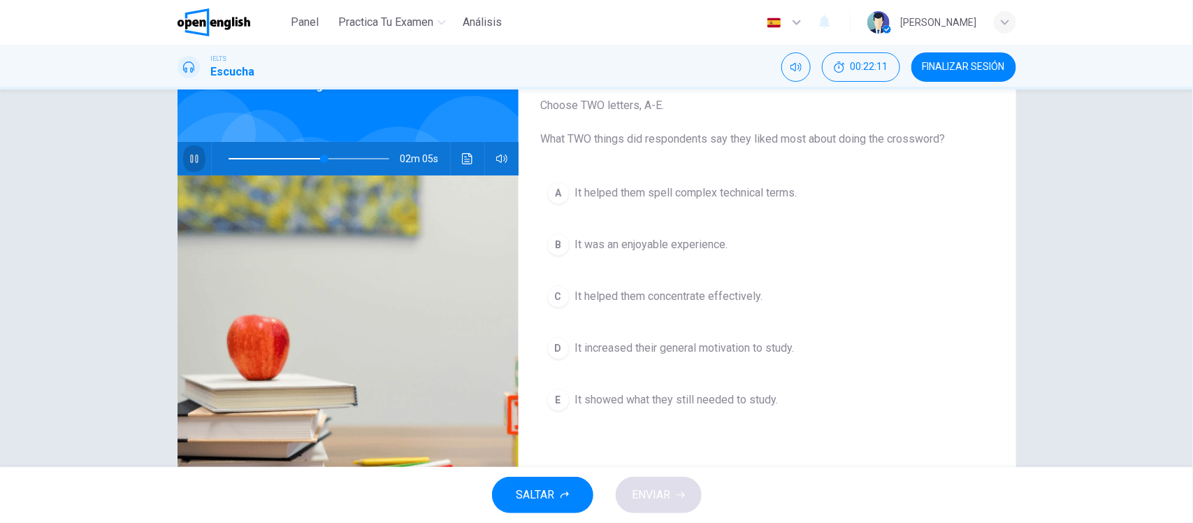
click at [189, 157] on icon "button" at bounding box center [194, 158] width 11 height 11
click at [310, 157] on span at bounding box center [313, 159] width 8 height 8
click at [194, 159] on icon "button" at bounding box center [194, 158] width 11 height 11
click at [301, 157] on span at bounding box center [305, 159] width 8 height 8
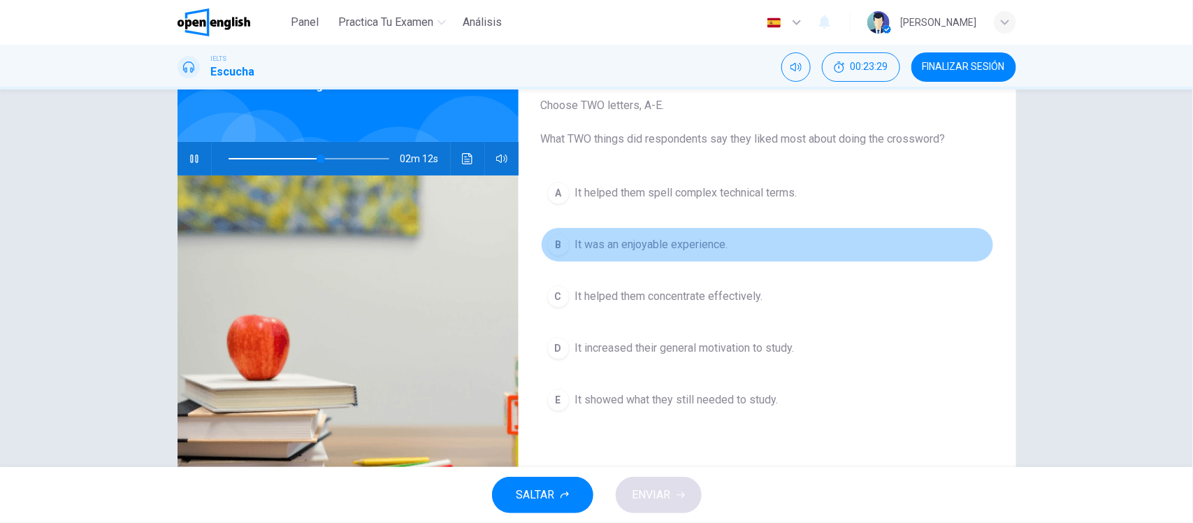
click at [686, 240] on span "It was an enjoyable experience." at bounding box center [651, 244] width 153 height 17
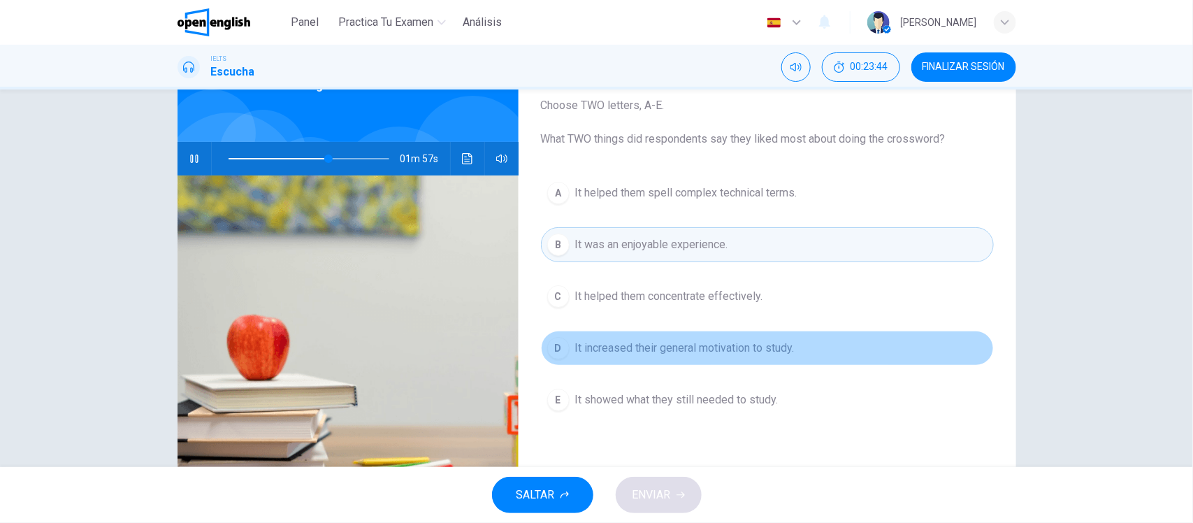
click at [705, 350] on span "It increased their general motivation to study." at bounding box center [685, 348] width 220 height 17
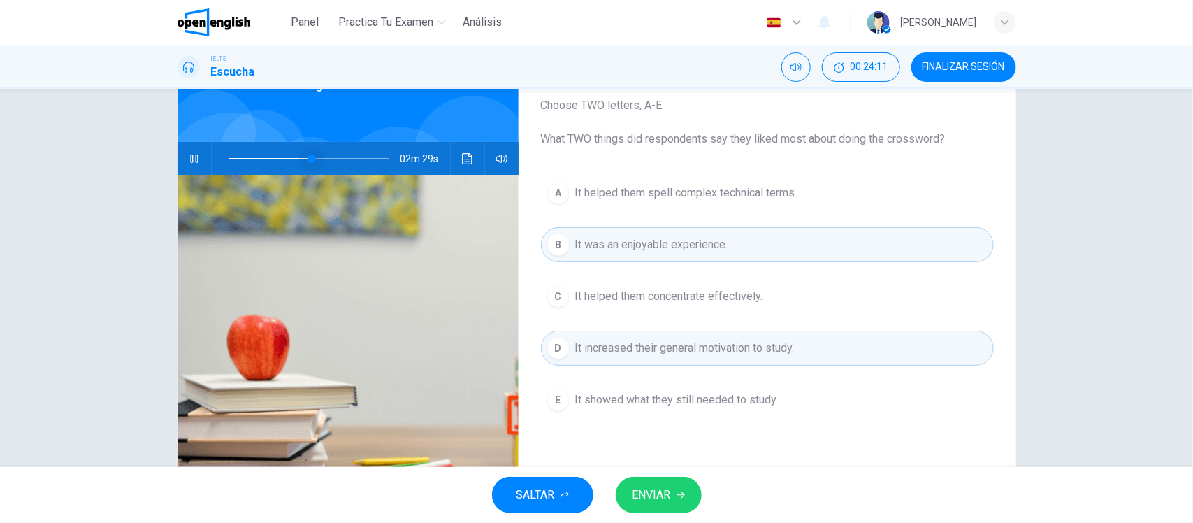
click at [308, 159] on span at bounding box center [309, 159] width 161 height 20
click at [320, 156] on span at bounding box center [323, 159] width 8 height 8
click at [686, 490] on button "ENVIAR" at bounding box center [659, 495] width 86 height 36
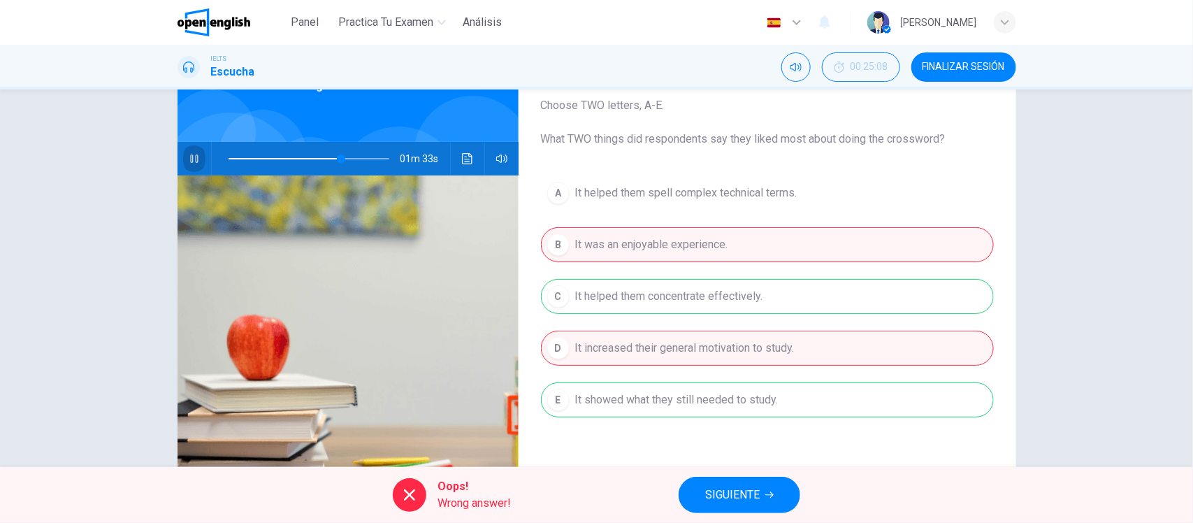
click at [189, 162] on icon "button" at bounding box center [194, 158] width 11 height 11
click at [462, 158] on icon "Haz clic para ver la transcripción del audio" at bounding box center [467, 158] width 11 height 11
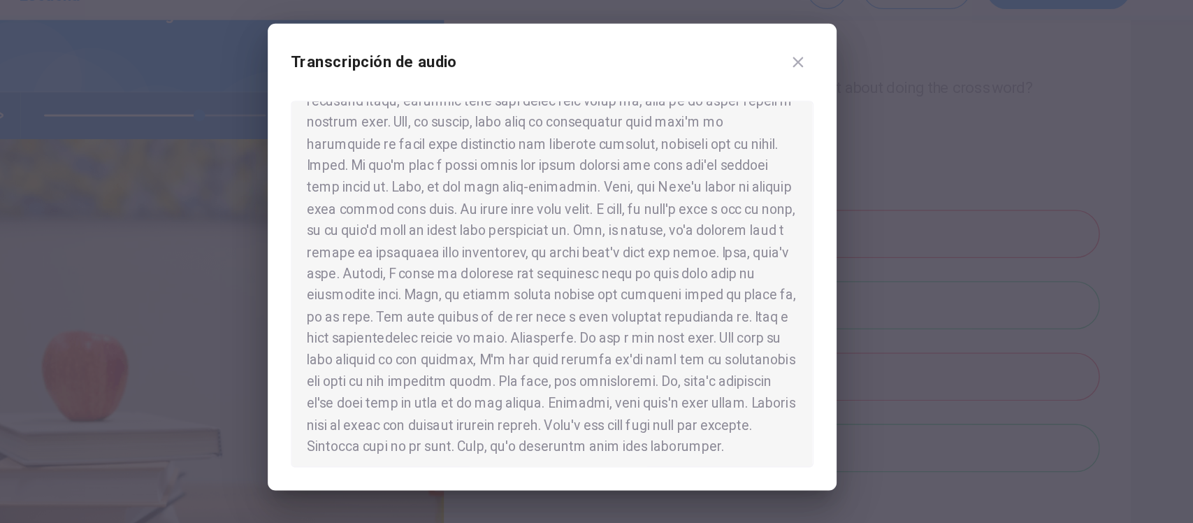
scroll to position [701, 0]
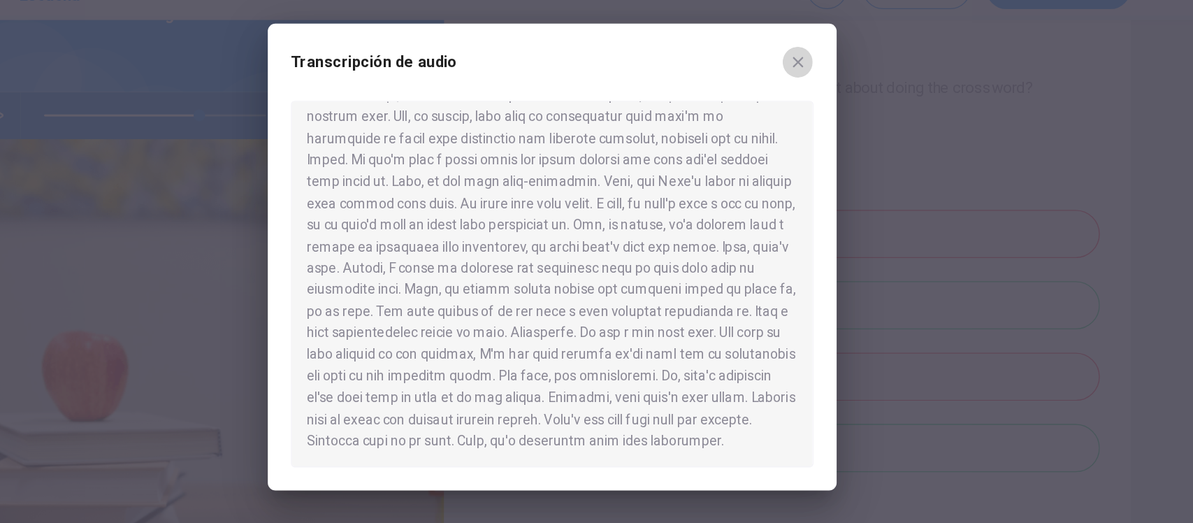
click at [770, 119] on icon "button" at bounding box center [775, 120] width 11 height 11
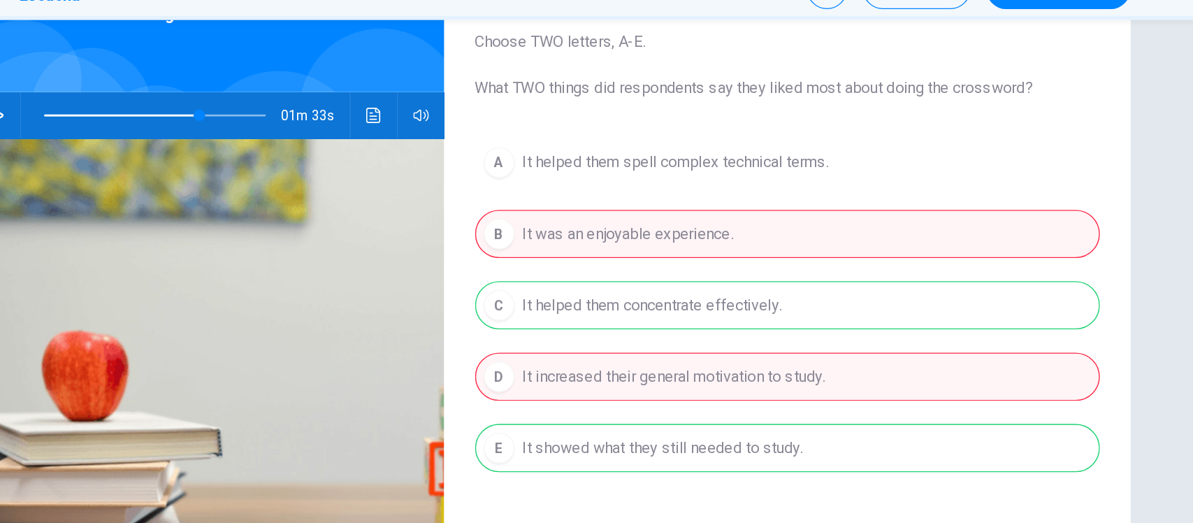
scroll to position [163, 0]
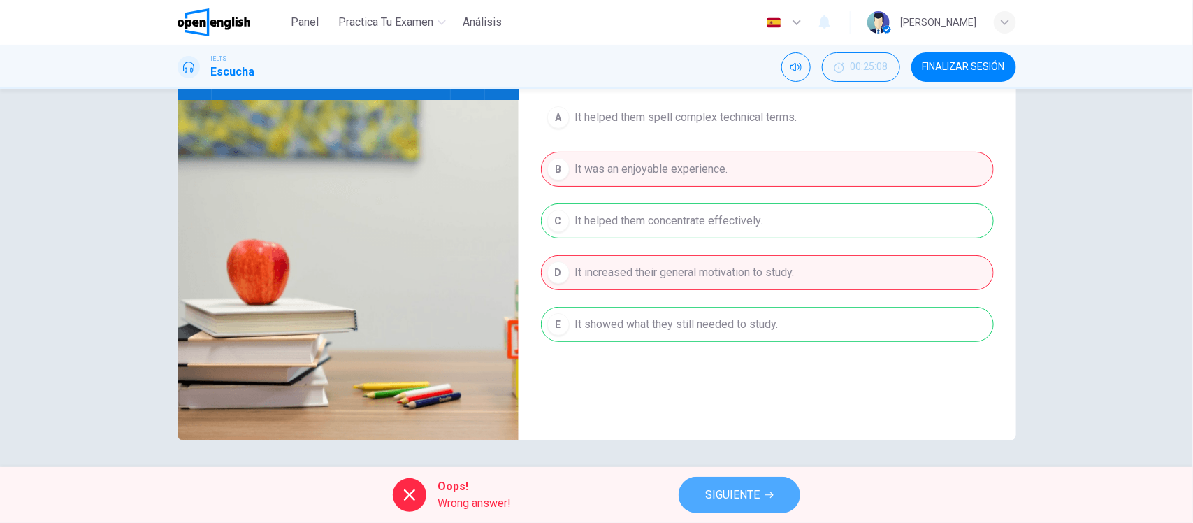
click at [722, 503] on span "SIGUIENTE" at bounding box center [732, 495] width 55 height 20
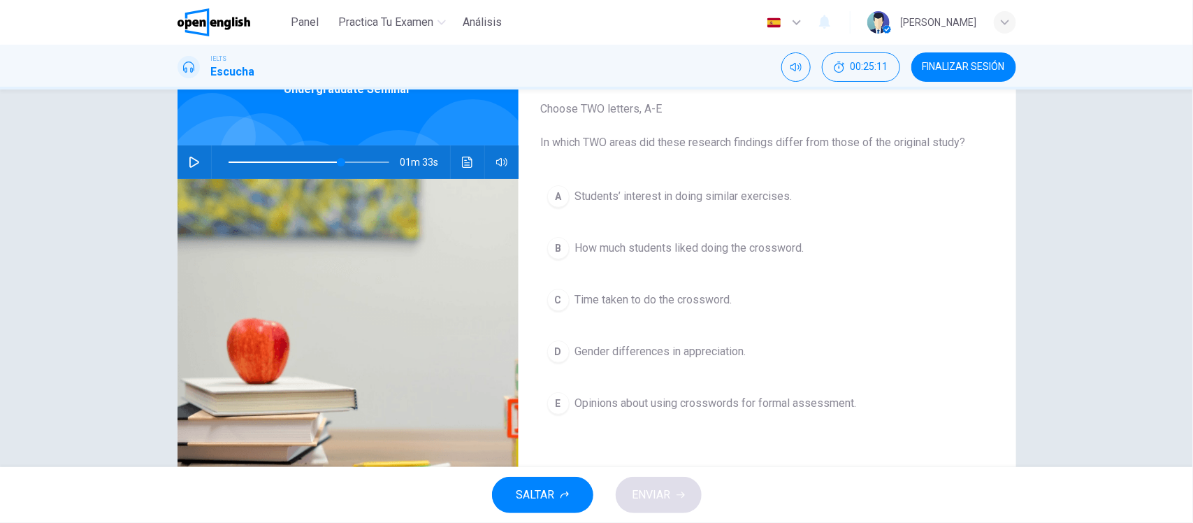
scroll to position [85, 0]
click at [189, 157] on icon "button" at bounding box center [194, 161] width 10 height 11
click at [329, 164] on span at bounding box center [333, 161] width 8 height 8
click at [359, 161] on span at bounding box center [309, 162] width 161 height 20
click at [659, 228] on div "A Students’ interest in doing similar exercises. B How much students liked doin…" at bounding box center [767, 313] width 453 height 270
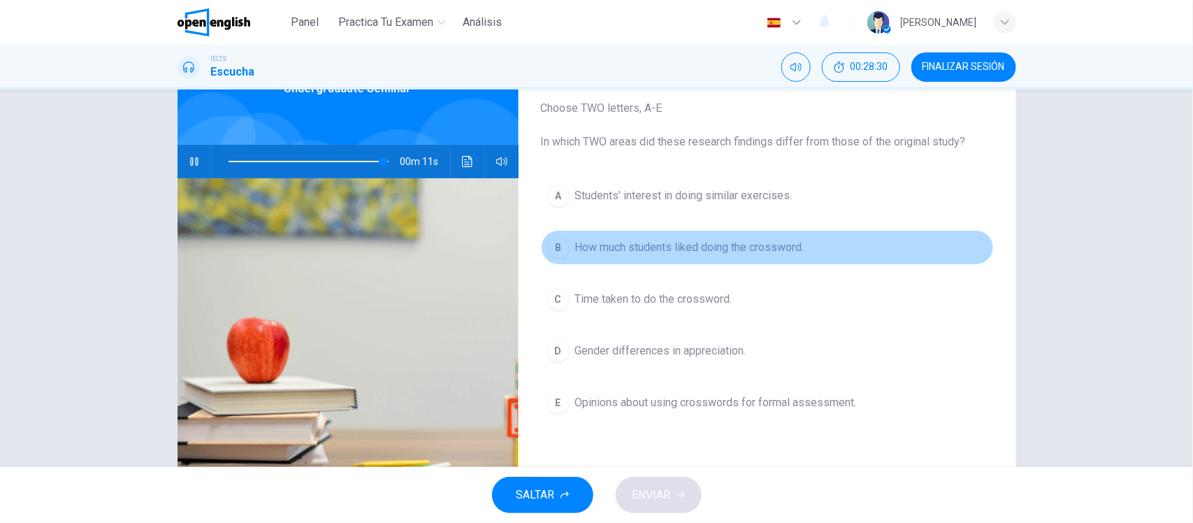
click at [641, 239] on span "How much students liked doing the crossword." at bounding box center [689, 247] width 229 height 17
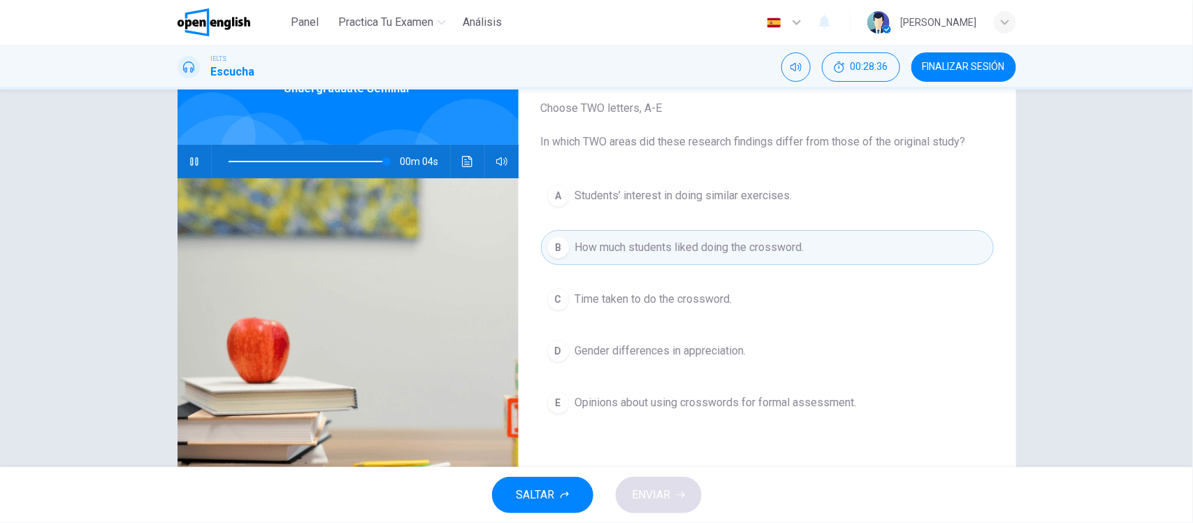
click at [740, 381] on div "A Students’ interest in doing similar exercises. B How much students liked doin…" at bounding box center [767, 313] width 453 height 270
click at [719, 393] on button "E Opinions about using crosswords for formal assessment." at bounding box center [767, 402] width 453 height 35
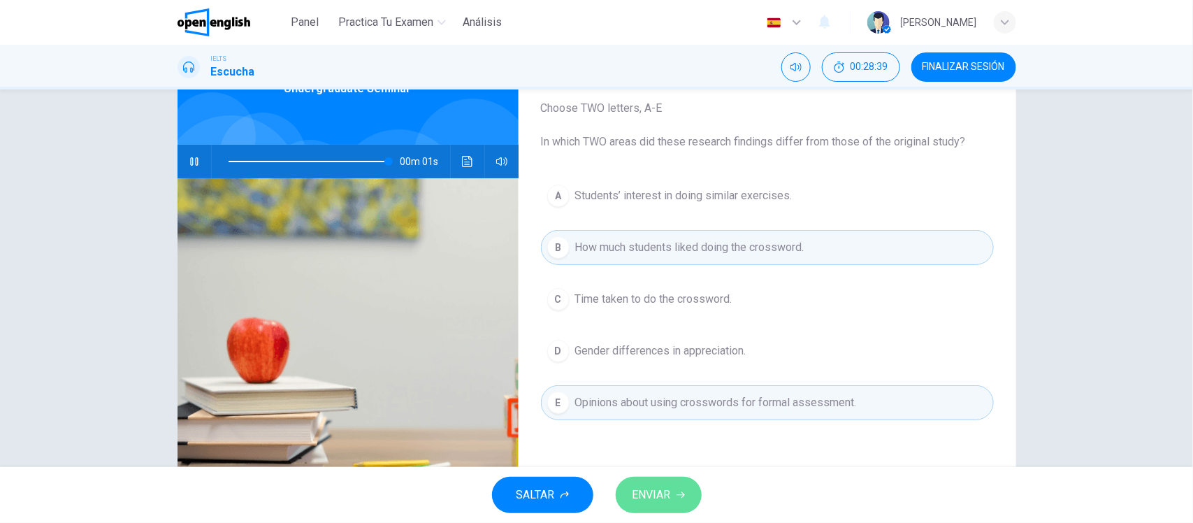
click at [666, 494] on span "ENVIAR" at bounding box center [652, 495] width 38 height 20
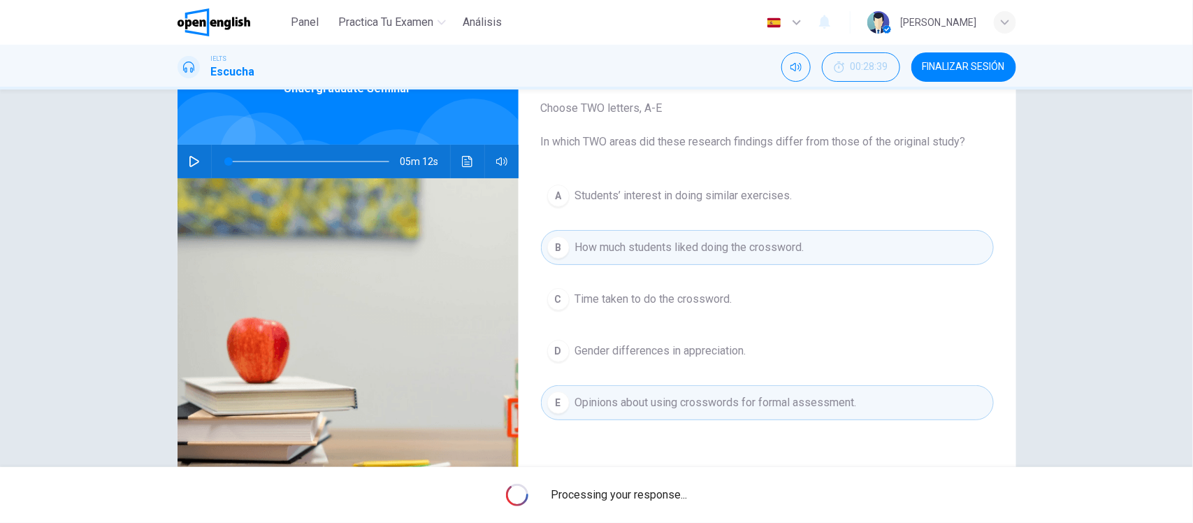
type input "*"
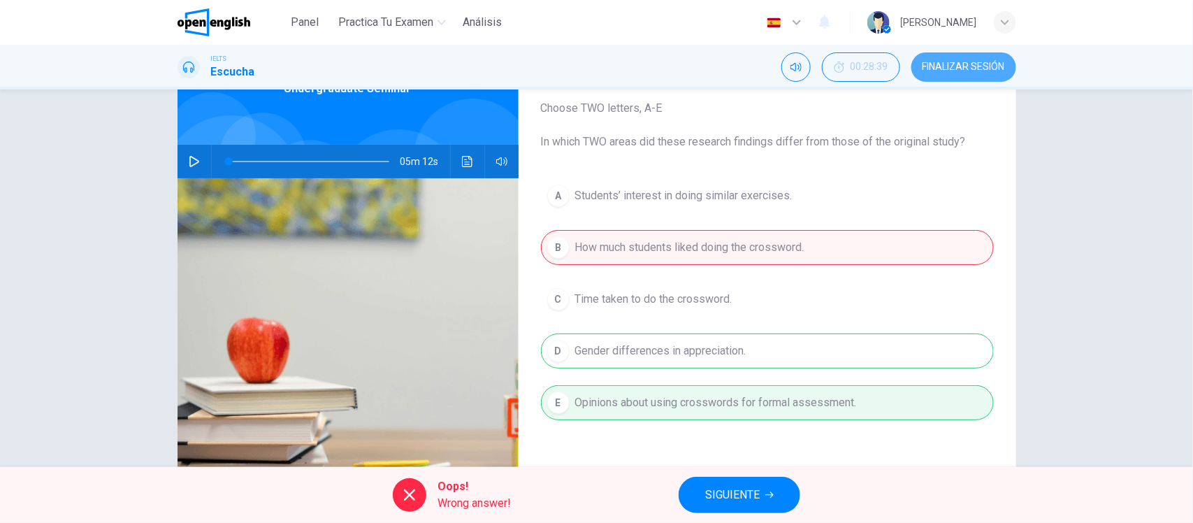
click at [973, 65] on span "FINALIZAR SESIÓN" at bounding box center [964, 67] width 83 height 11
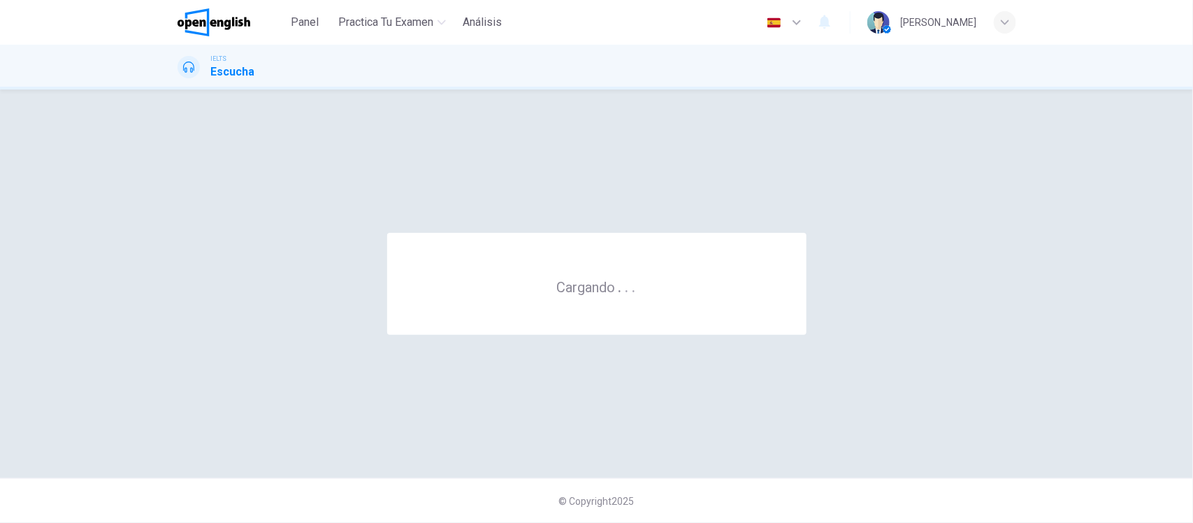
scroll to position [0, 0]
